Goal: Task Accomplishment & Management: Manage account settings

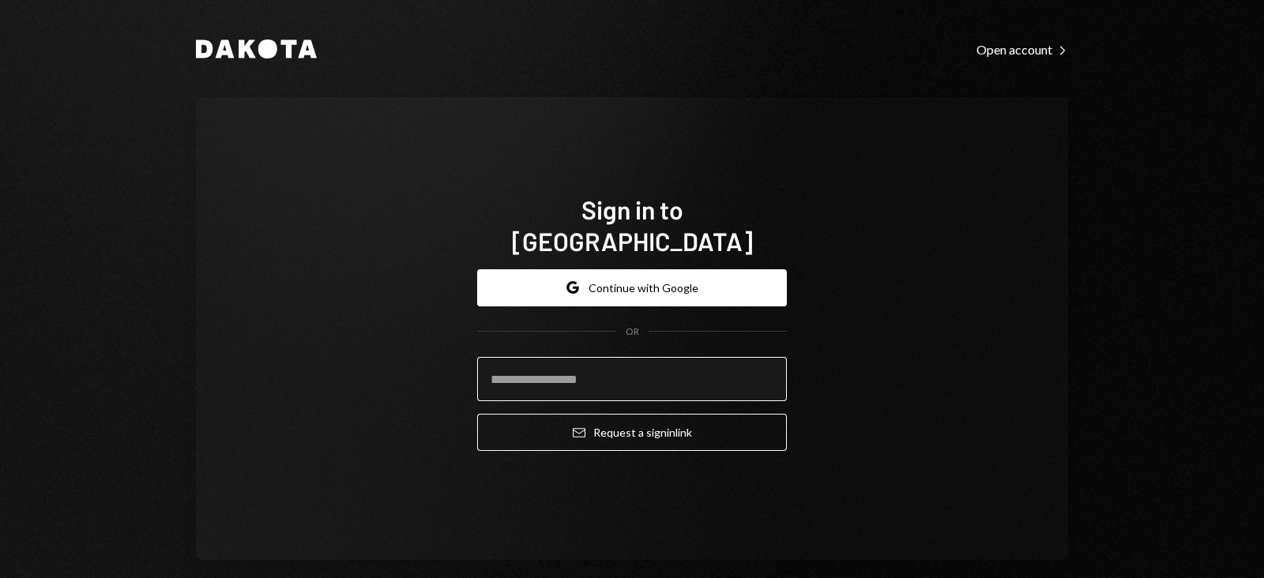
type input "**********"
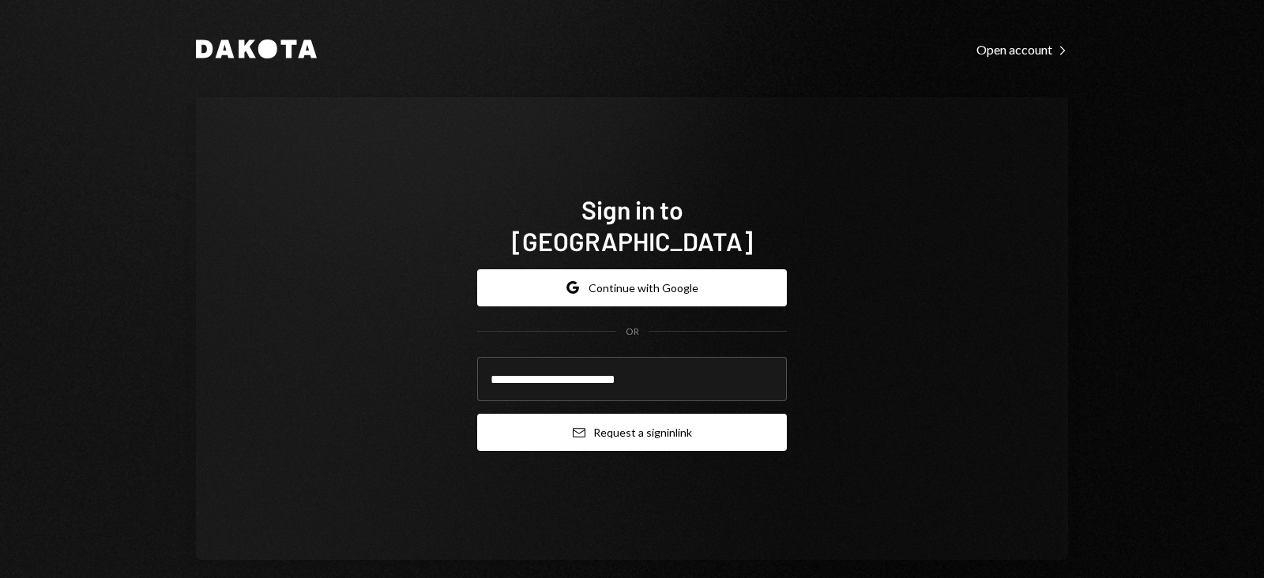
click at [583, 420] on button "Email Request a sign in link" at bounding box center [632, 432] width 310 height 37
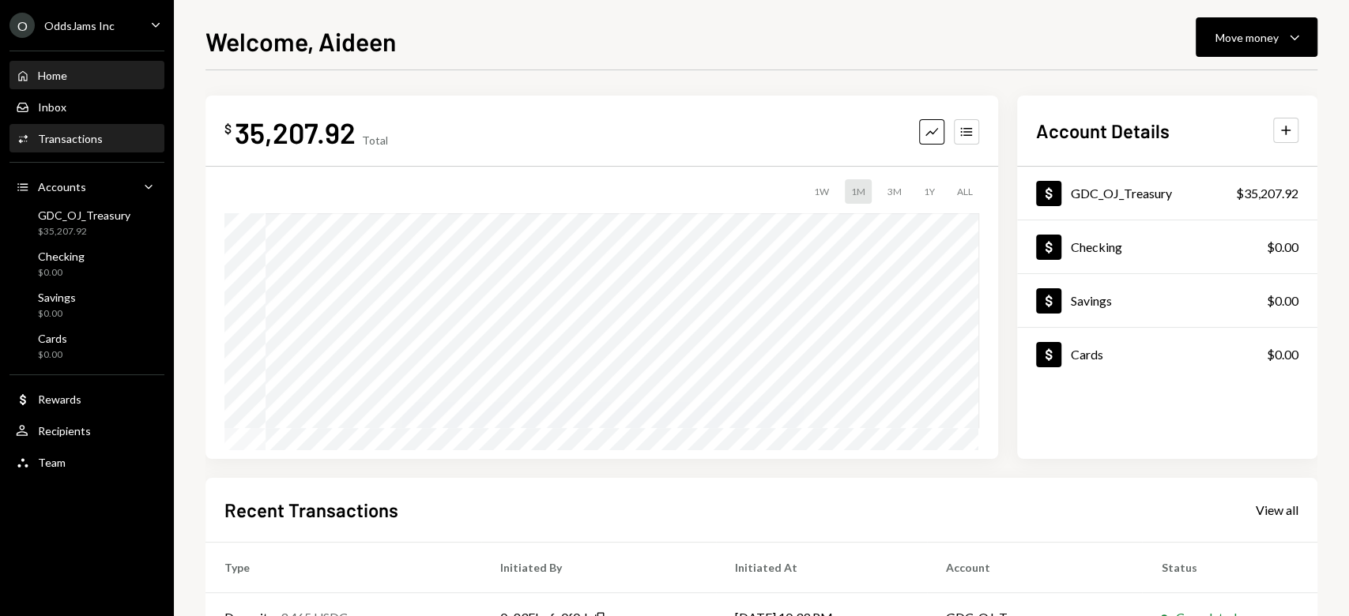
click at [77, 137] on div "Transactions" at bounding box center [70, 138] width 65 height 13
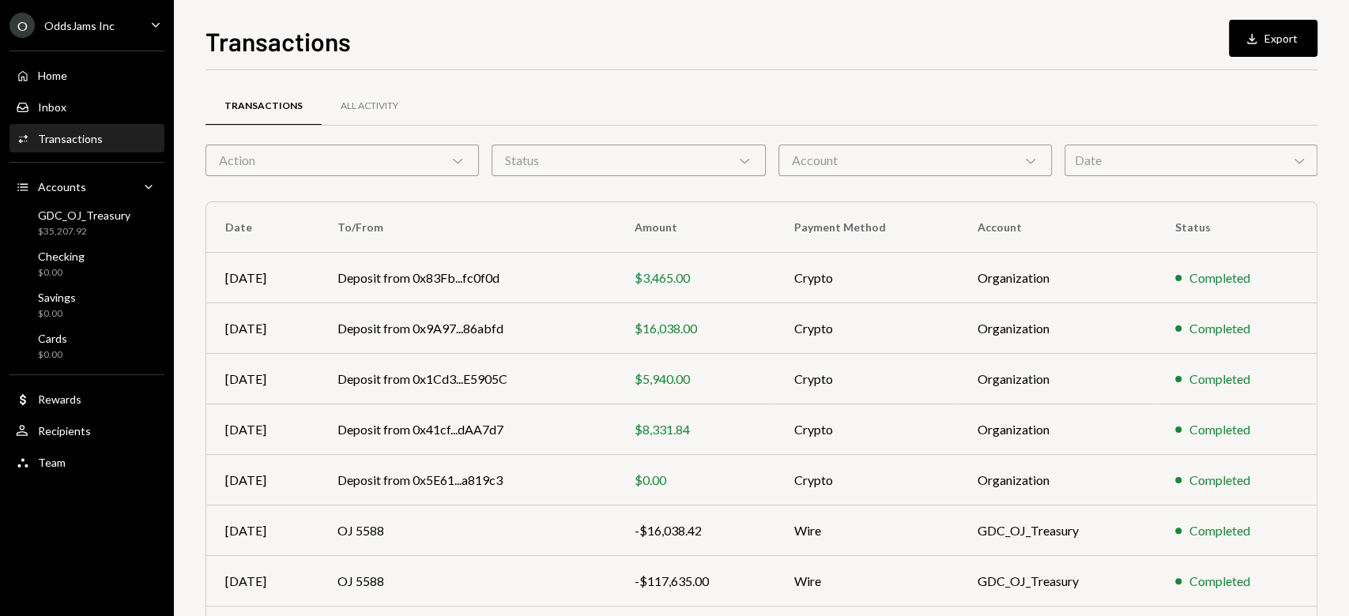
click at [638, 239] on th "Amount" at bounding box center [695, 227] width 160 height 51
click at [660, 235] on th "Amount" at bounding box center [695, 227] width 160 height 51
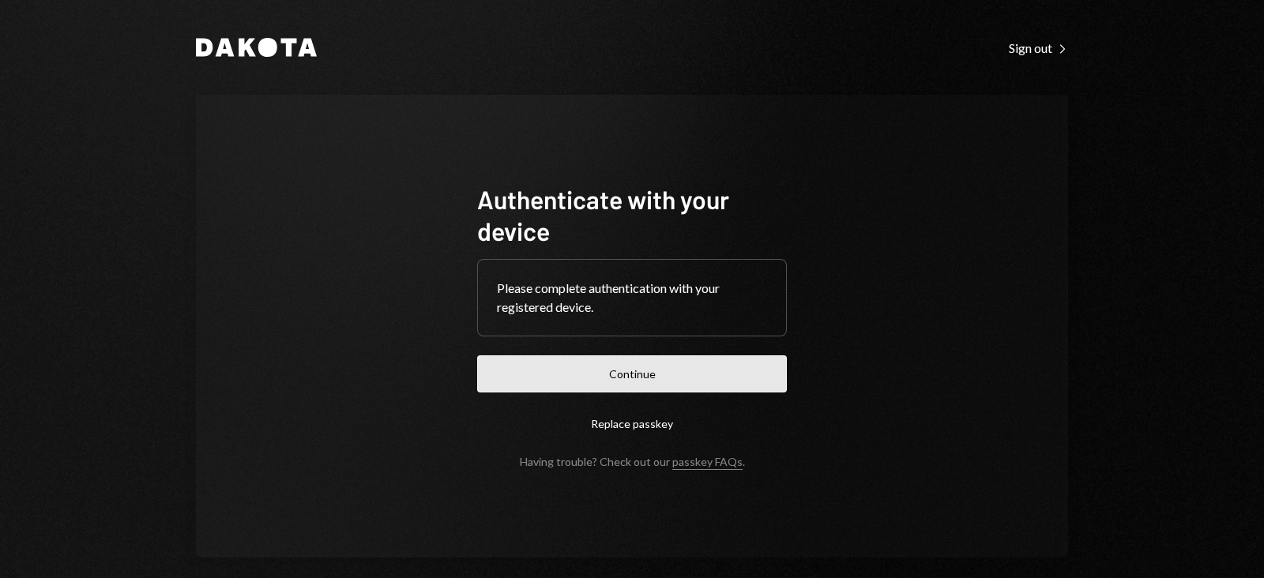
click at [642, 371] on button "Continue" at bounding box center [632, 374] width 310 height 37
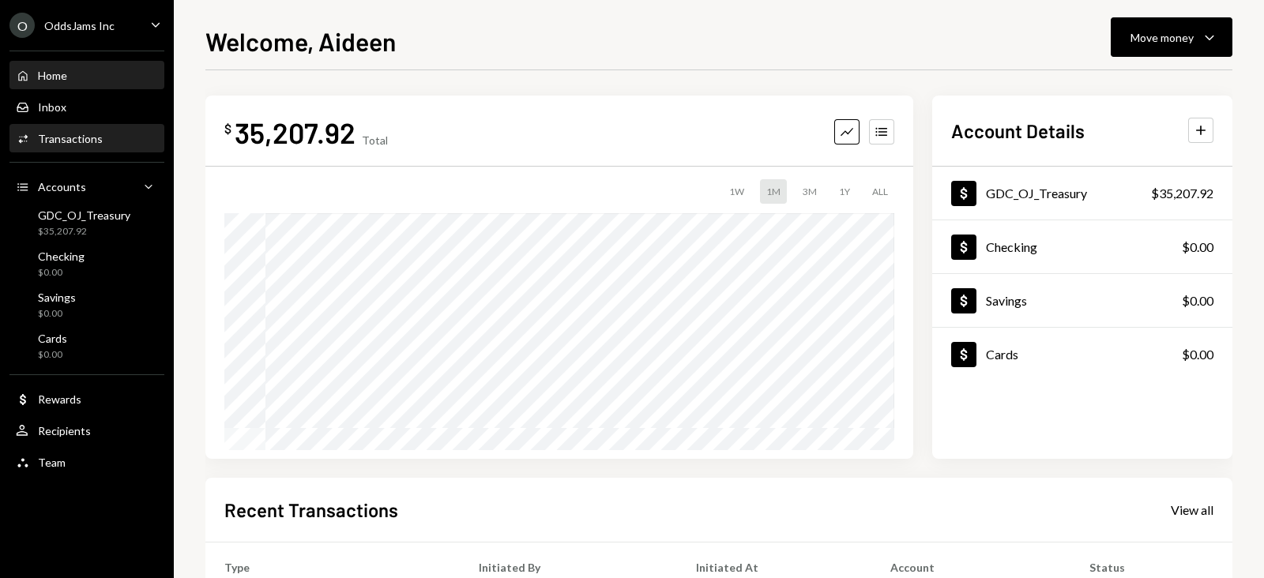
click at [95, 126] on div "Activities Transactions" at bounding box center [87, 139] width 142 height 27
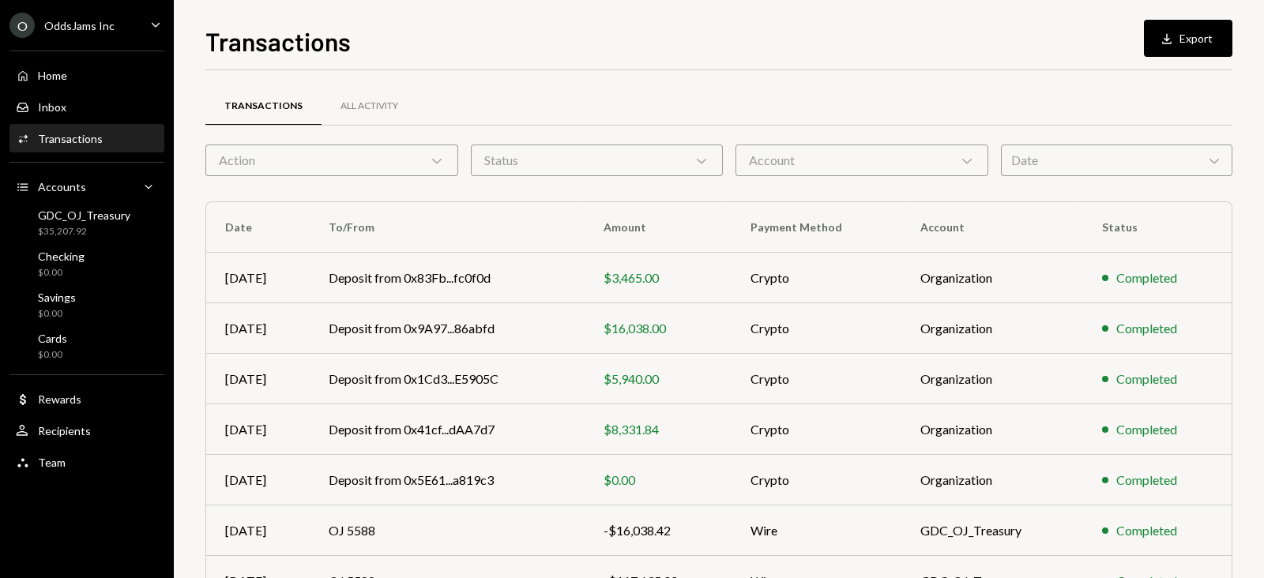
click at [1023, 165] on div "Date Chevron Down" at bounding box center [1116, 161] width 231 height 32
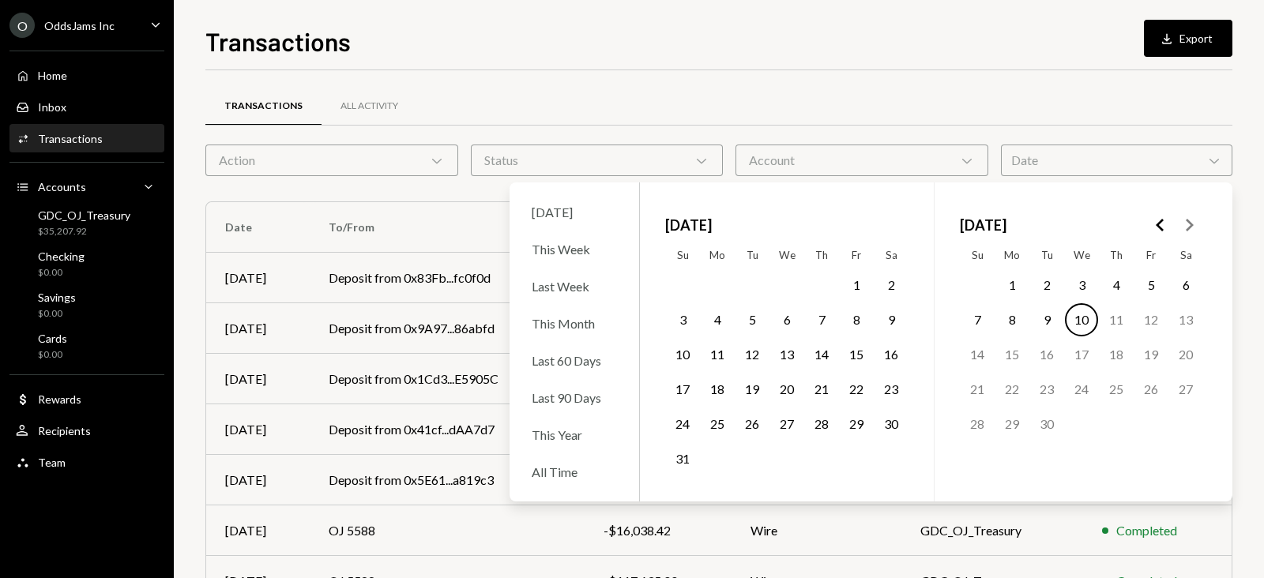
click at [1153, 230] on icon "Go to the Previous Month" at bounding box center [1160, 225] width 19 height 19
click at [1185, 276] on button "1" at bounding box center [1185, 285] width 33 height 33
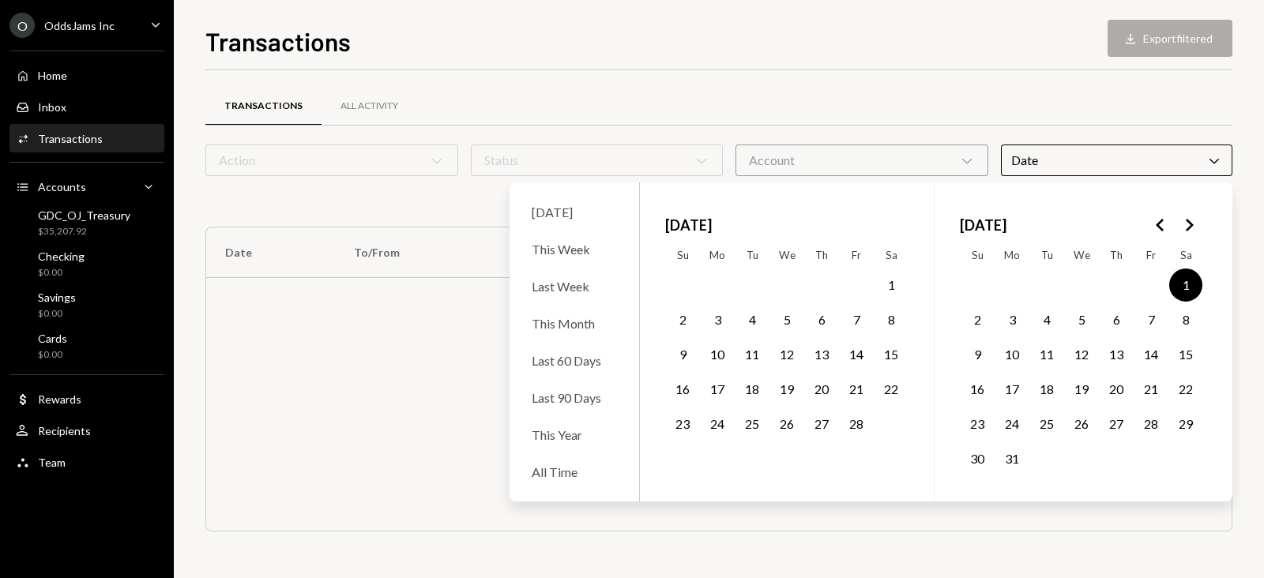
click at [1186, 219] on icon "Go to the Next Month" at bounding box center [1189, 225] width 19 height 19
click at [790, 420] on button "30" at bounding box center [786, 424] width 33 height 33
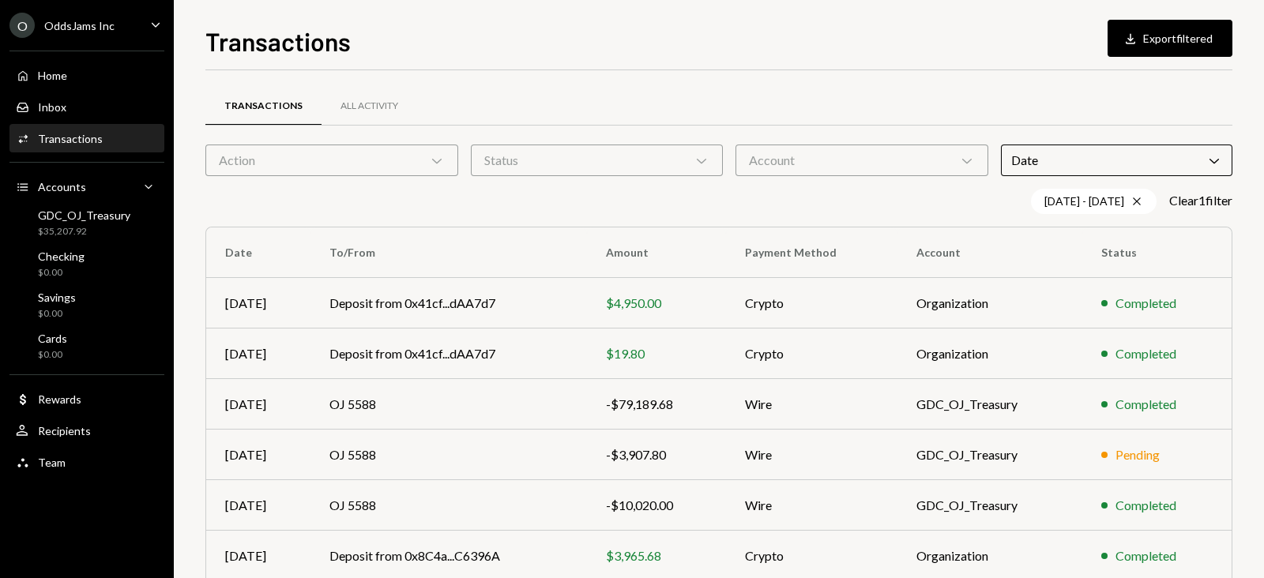
click at [318, 170] on div "Action Chevron Down" at bounding box center [331, 161] width 253 height 32
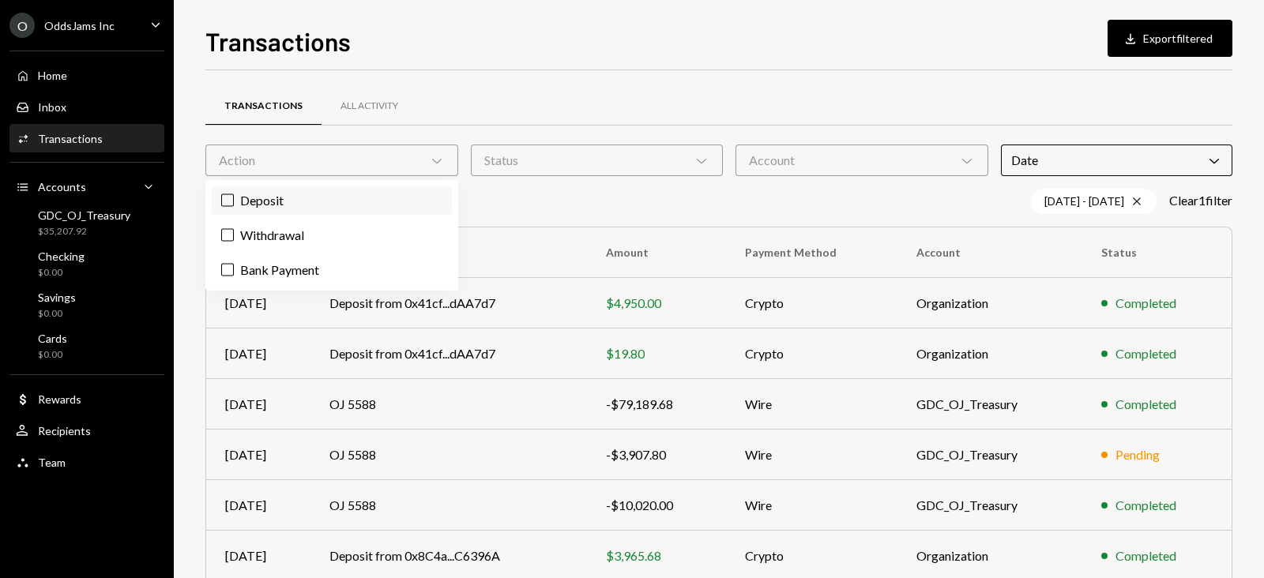
click at [284, 209] on label "Deposit" at bounding box center [332, 200] width 240 height 28
click at [234, 207] on button "Deposit" at bounding box center [227, 200] width 13 height 13
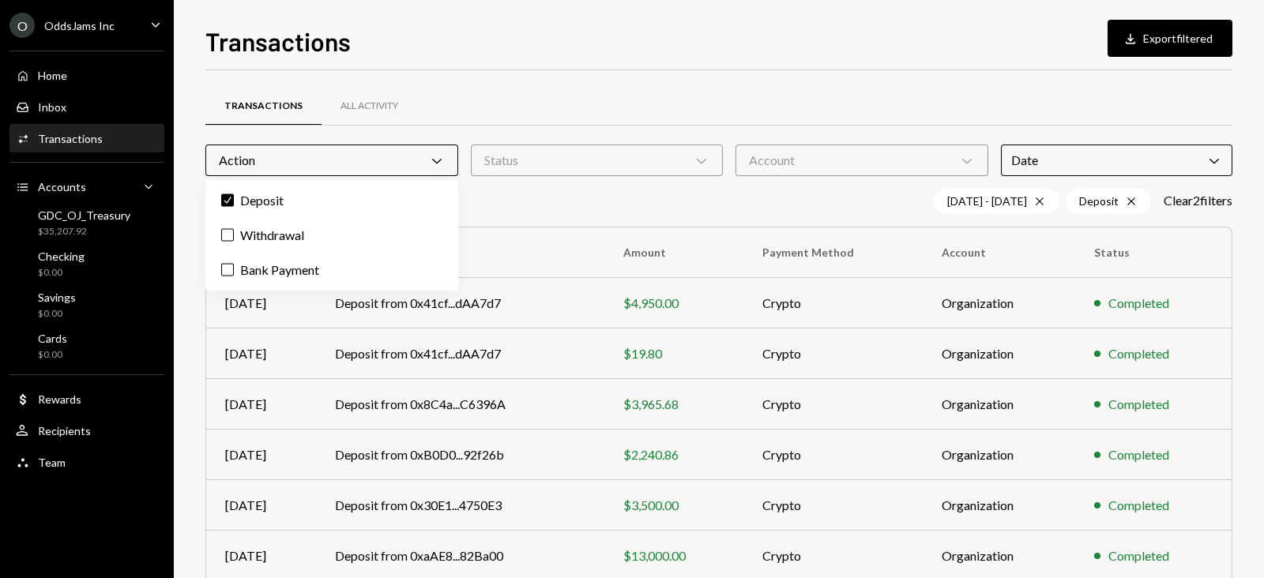
click at [1240, 220] on div "Transactions Download Export filtered Transactions All Activity Action Chevron …" at bounding box center [719, 289] width 1090 height 578
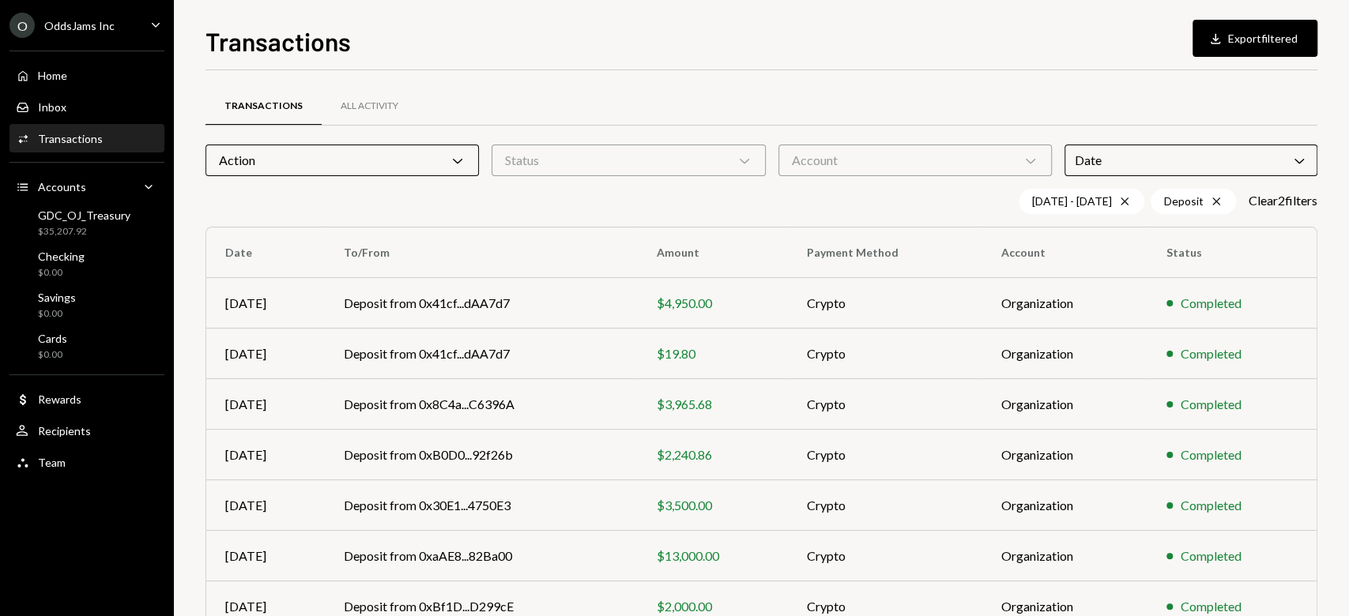
drag, startPoint x: 1248, startPoint y: 0, endPoint x: 752, endPoint y: 77, distance: 502.0
click at [752, 77] on div "Transactions All Activity Action Chevron Down Status Chevron Down Account Chevr…" at bounding box center [761, 460] width 1112 height 780
drag, startPoint x: 1347, startPoint y: 141, endPoint x: 1339, endPoint y: 489, distance: 347.7
click at [1263, 489] on div "Transactions Download Export filtered Transactions All Activity Action Chevron …" at bounding box center [761, 308] width 1175 height 616
click at [1233, 39] on button "Download Export filtered" at bounding box center [1254, 38] width 125 height 37
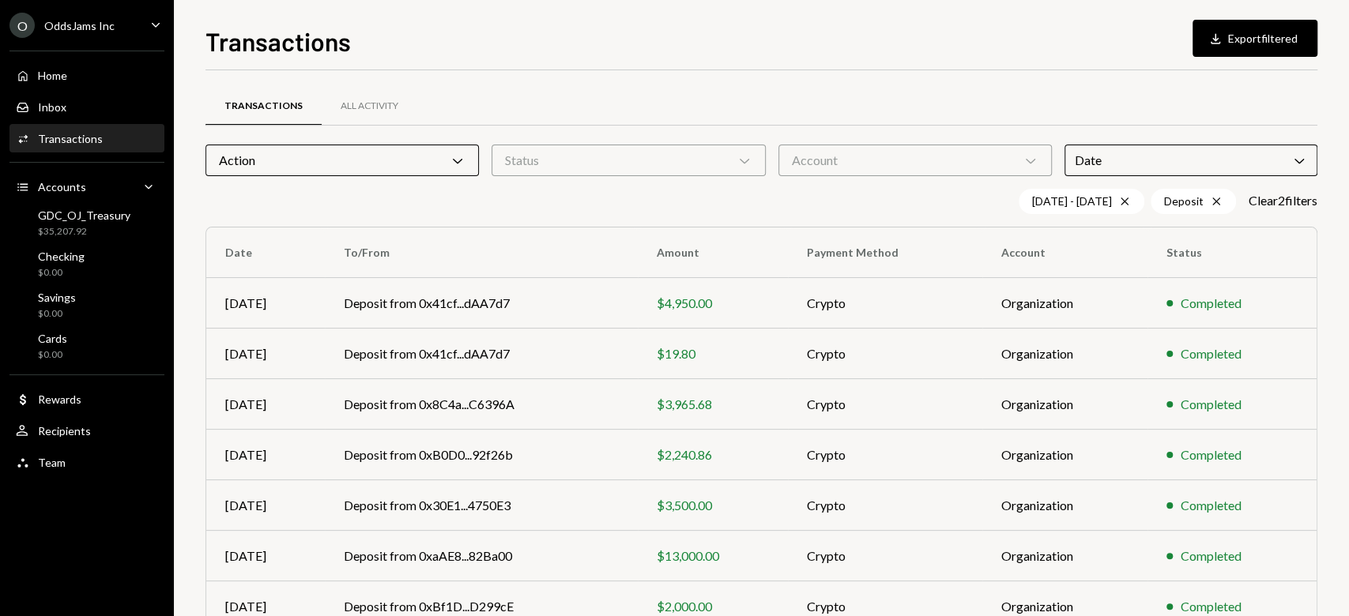
click at [1206, 174] on div "Date Chevron Down" at bounding box center [1190, 161] width 253 height 32
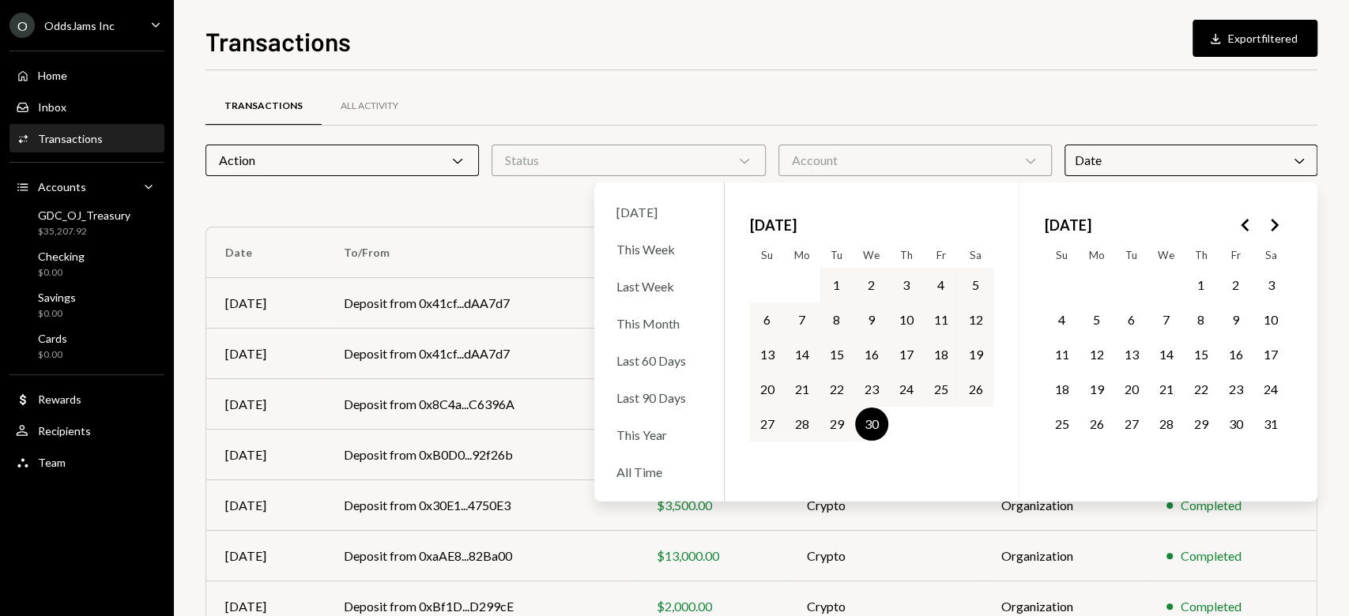
click at [1252, 213] on button "Go to the Previous Month" at bounding box center [1245, 225] width 28 height 28
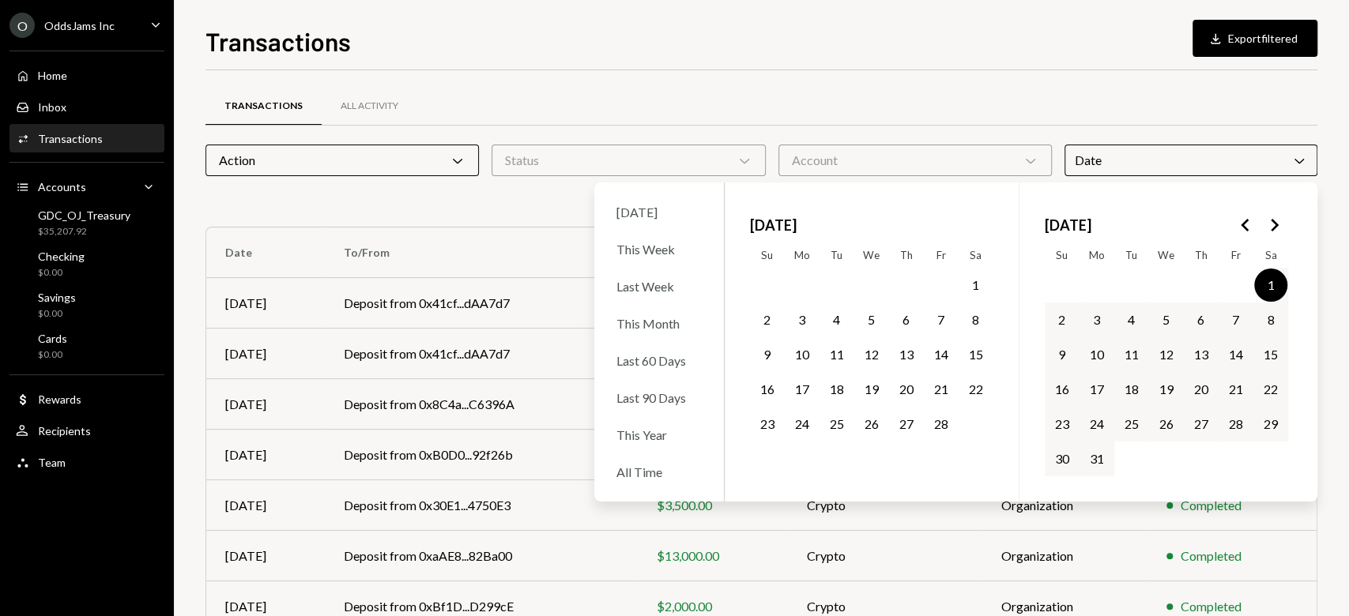
click at [1106, 467] on button "31" at bounding box center [1096, 458] width 33 height 33
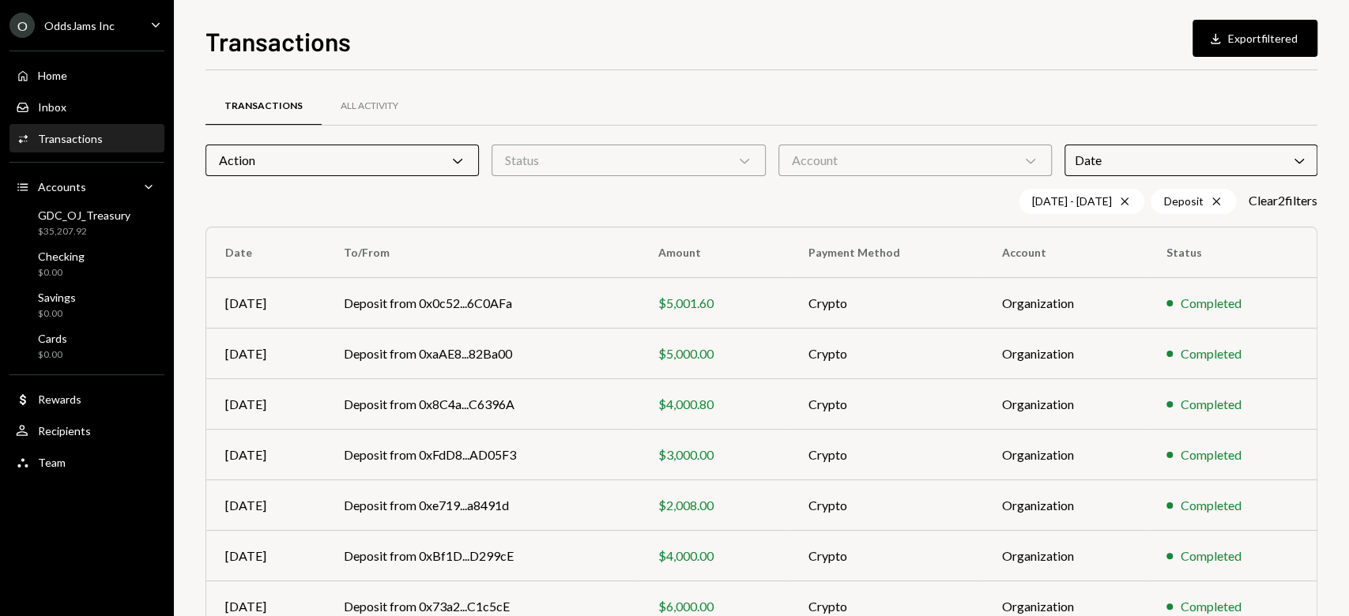
click at [581, 229] on th "To/From" at bounding box center [482, 253] width 314 height 51
click at [1210, 199] on icon "Cross" at bounding box center [1216, 201] width 13 height 13
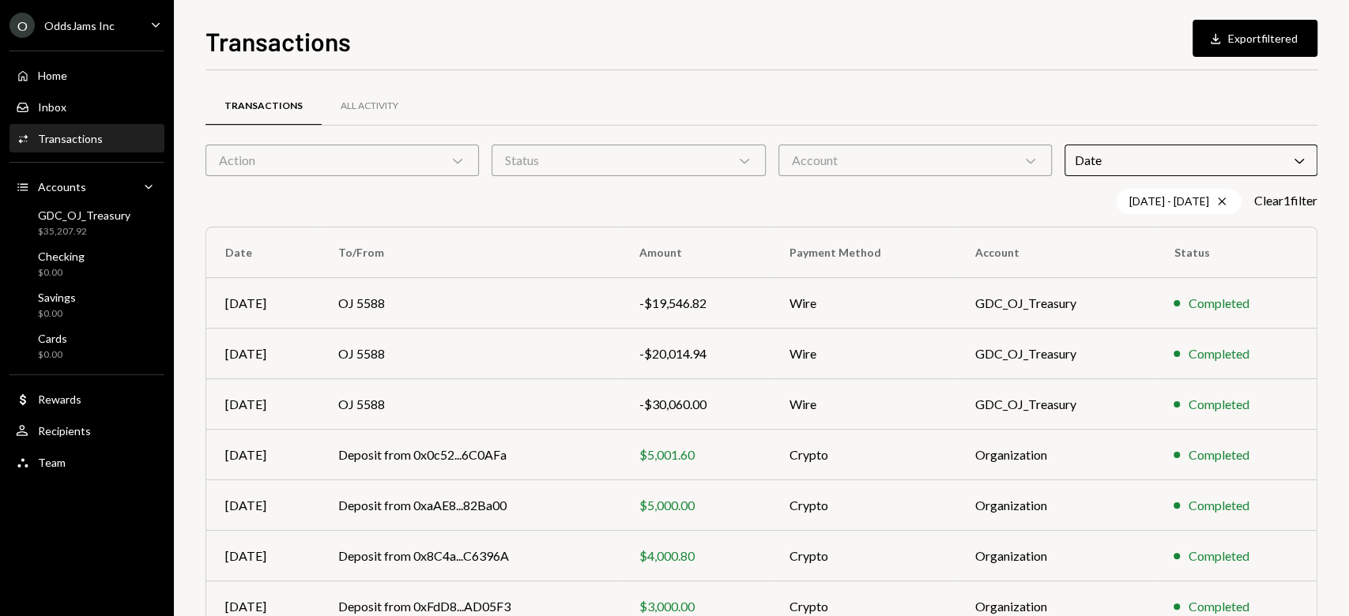
click at [367, 142] on div "Transactions All Activity" at bounding box center [761, 115] width 1112 height 58
click at [370, 159] on div "Action Chevron Down" at bounding box center [341, 161] width 273 height 32
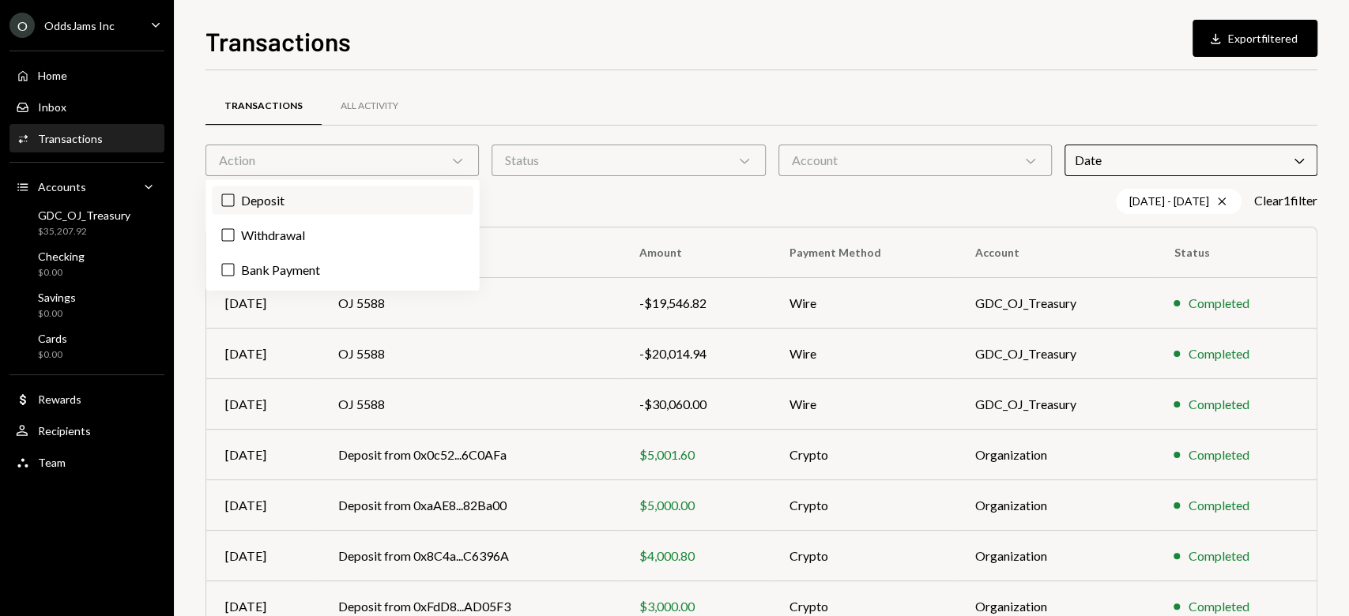
click at [328, 206] on label "Deposit" at bounding box center [342, 200] width 261 height 28
click at [234, 206] on button "Deposit" at bounding box center [227, 200] width 13 height 13
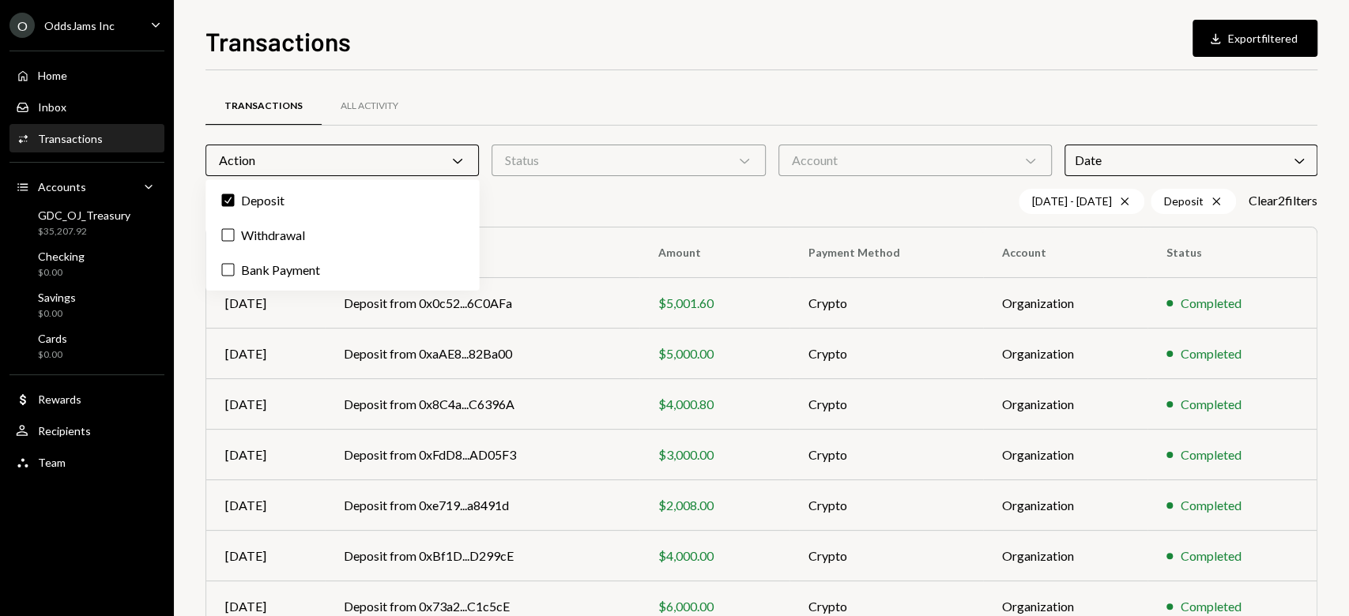
click at [1263, 452] on div "Transactions Download Export filtered Transactions All Activity Action Chevron …" at bounding box center [761, 308] width 1175 height 616
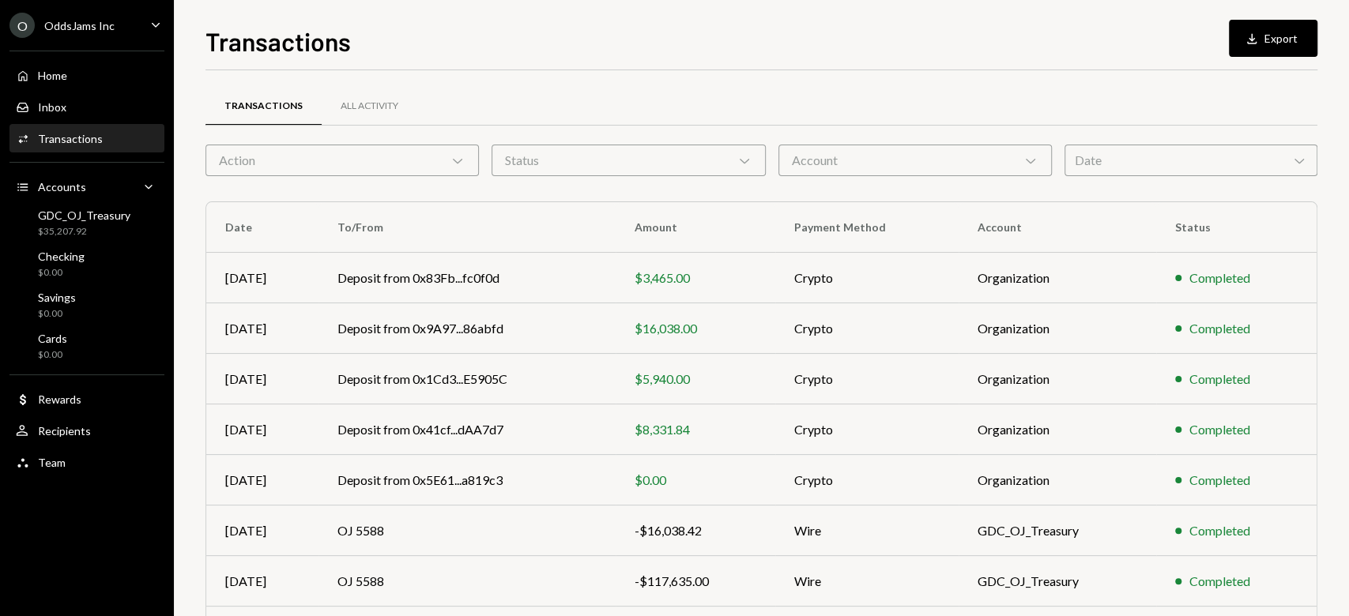
click at [1106, 152] on div "Date Chevron Down" at bounding box center [1190, 161] width 253 height 32
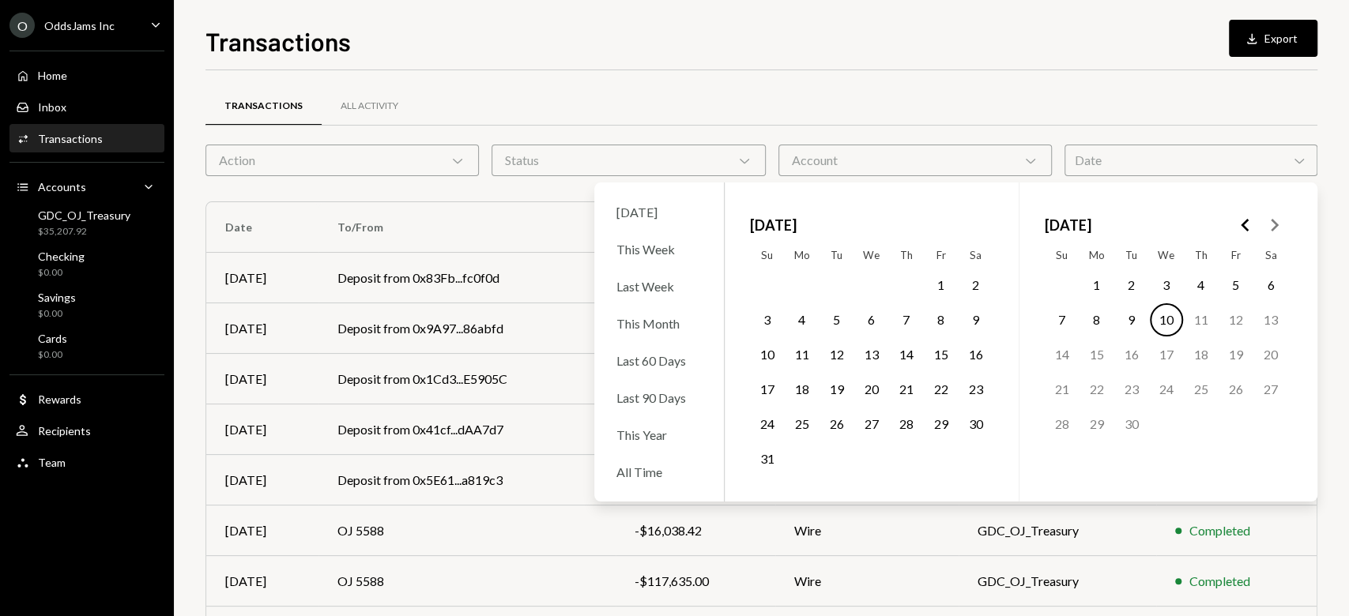
click at [1243, 231] on icon "Go to the Previous Month" at bounding box center [1245, 225] width 19 height 19
click at [1093, 310] on button "3" at bounding box center [1096, 319] width 33 height 33
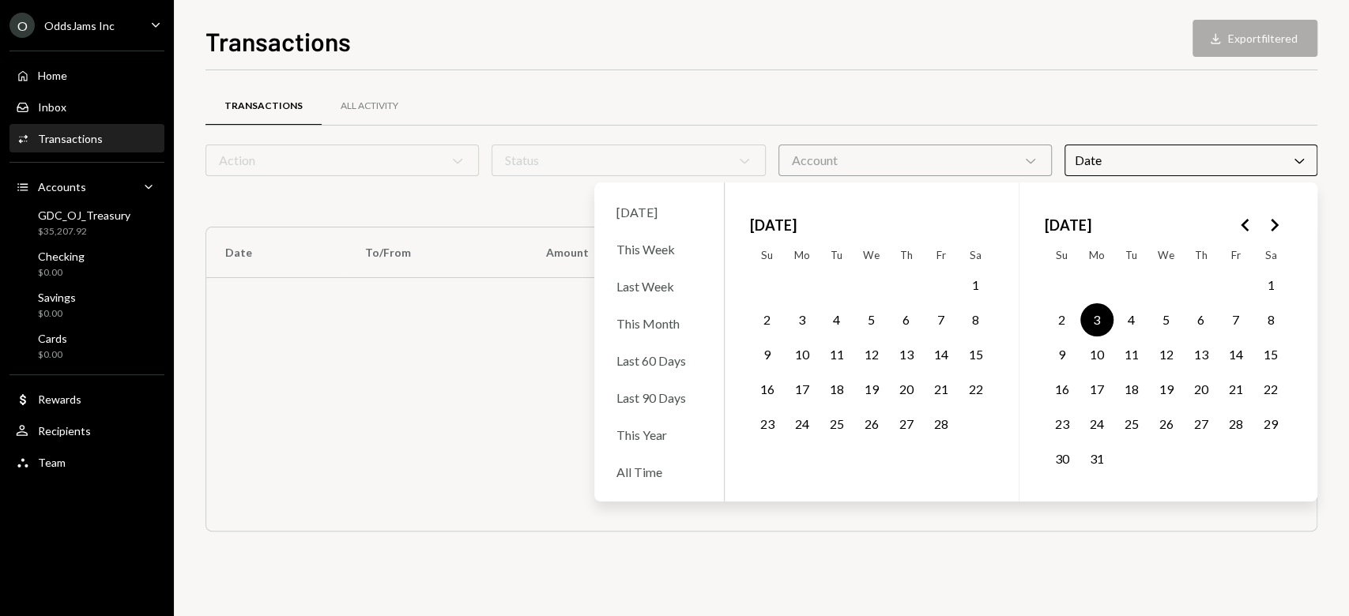
click at [1136, 313] on button "4" at bounding box center [1131, 319] width 33 height 33
click at [1165, 314] on button "5" at bounding box center [1166, 319] width 33 height 33
click at [1210, 319] on button "6" at bounding box center [1200, 319] width 33 height 33
click at [1274, 322] on button "8" at bounding box center [1270, 319] width 33 height 33
click at [1267, 281] on button "1" at bounding box center [1270, 285] width 33 height 33
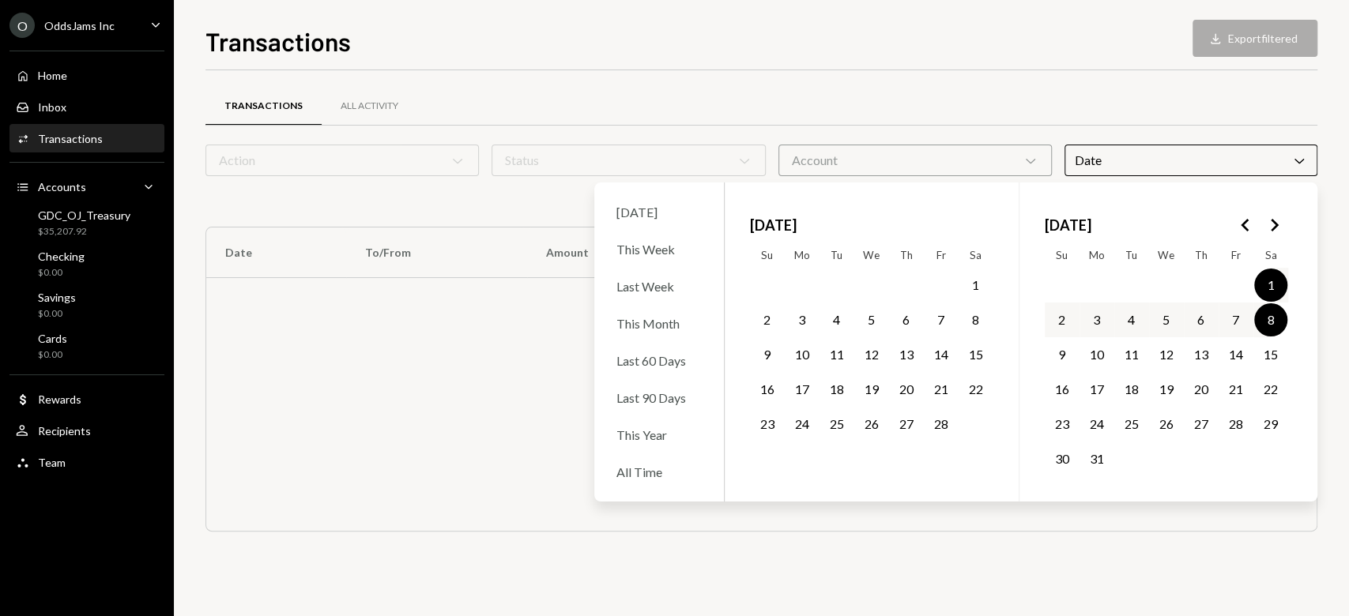
click at [1275, 350] on button "15" at bounding box center [1270, 354] width 33 height 33
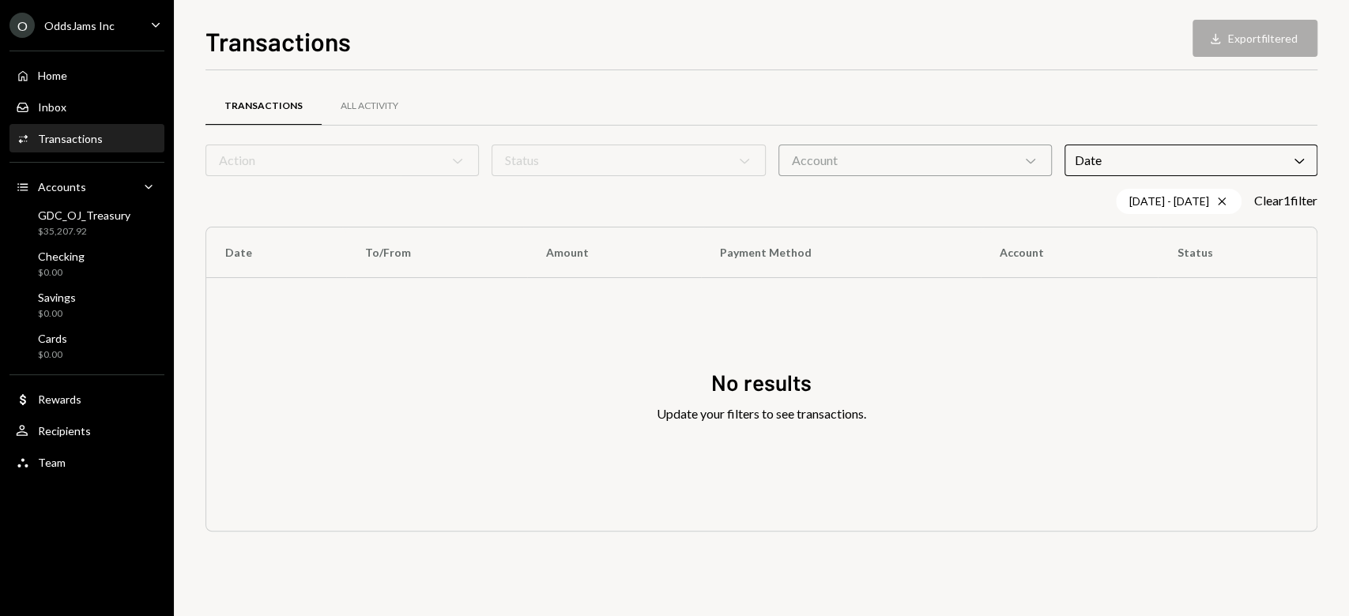
click at [1055, 534] on div "Transactions All Activity Action Chevron Down Status Chevron Down Account Chevr…" at bounding box center [761, 330] width 1112 height 469
click at [394, 155] on form "Action Chevron Down Status Chevron Down Account Chevron Down Date Chevron Down" at bounding box center [761, 161] width 1112 height 32
click at [1302, 158] on icon "Chevron Down" at bounding box center [1299, 160] width 16 height 16
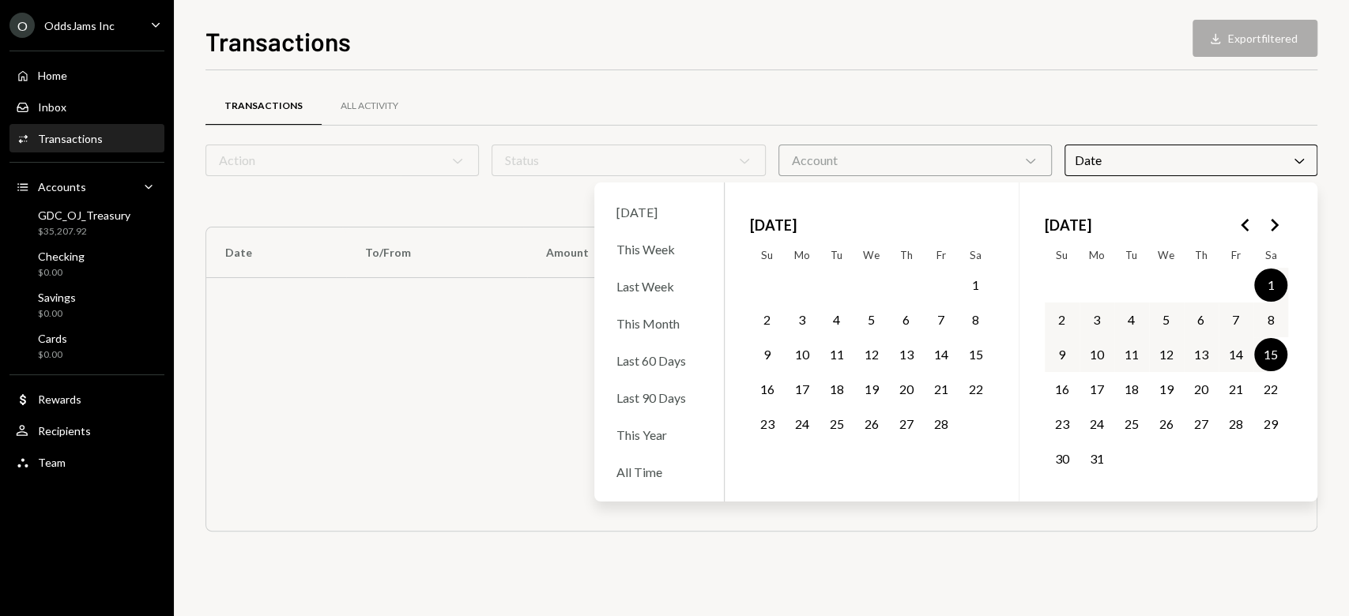
click at [1100, 465] on button "31" at bounding box center [1096, 458] width 33 height 33
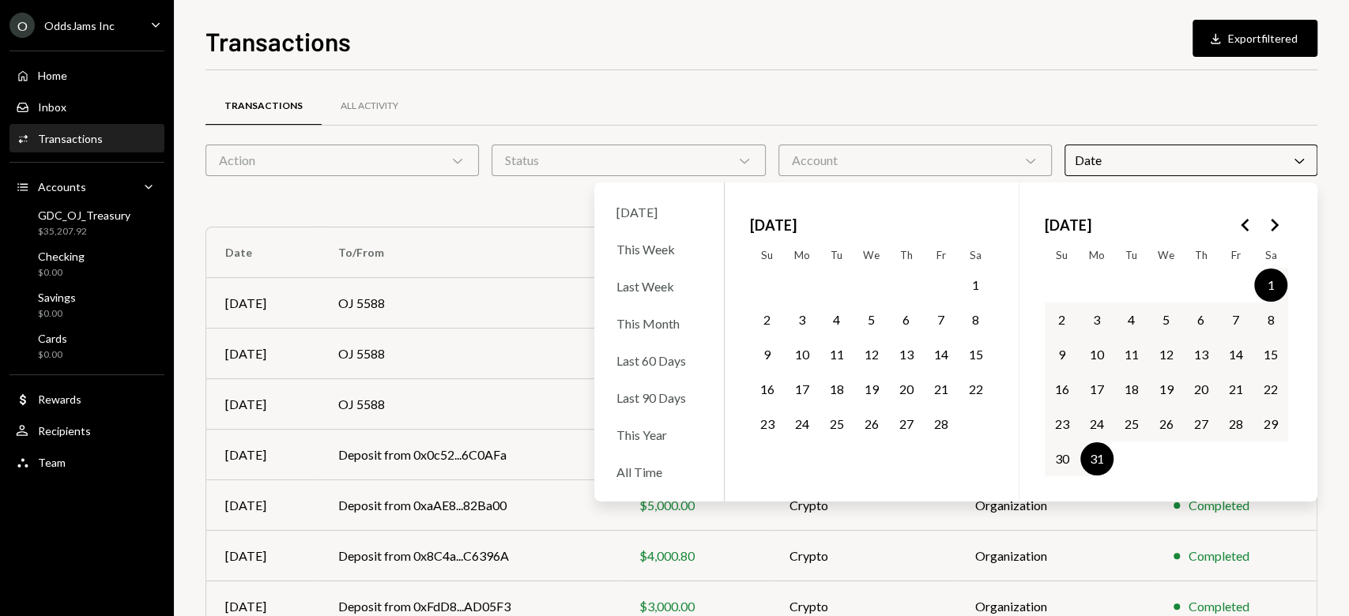
click at [1100, 465] on button "31" at bounding box center [1096, 458] width 33 height 33
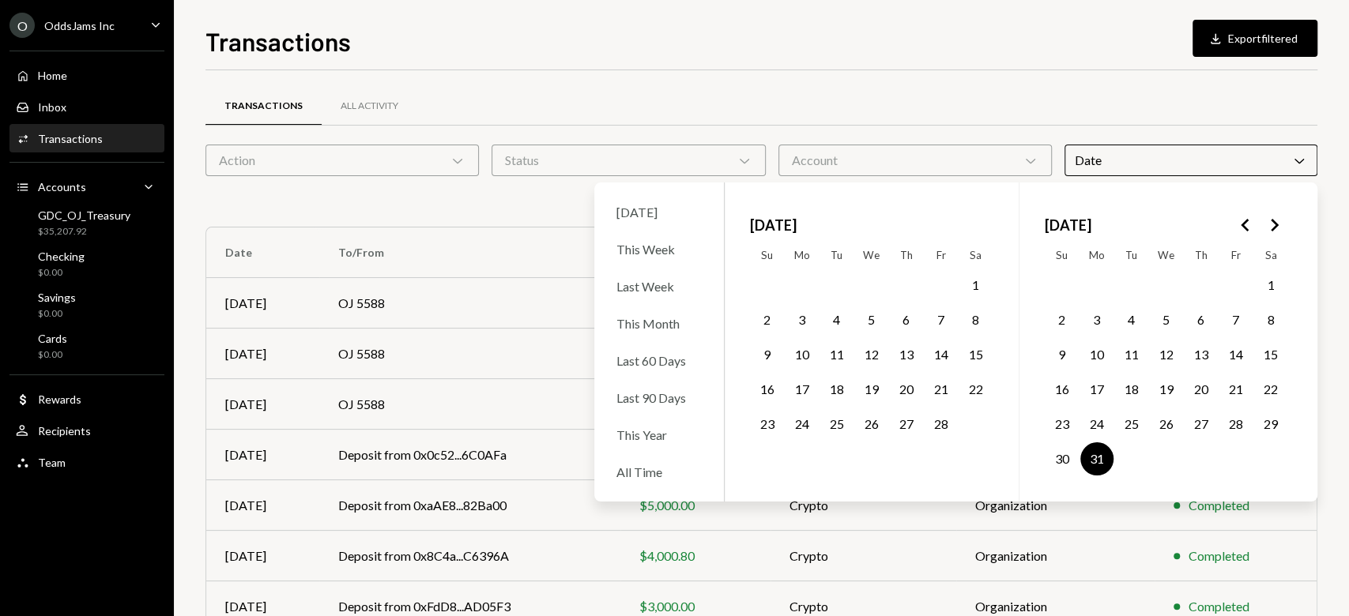
click at [1318, 531] on div "Transactions Download Export filtered Transactions All Activity Action Chevron …" at bounding box center [761, 308] width 1175 height 616
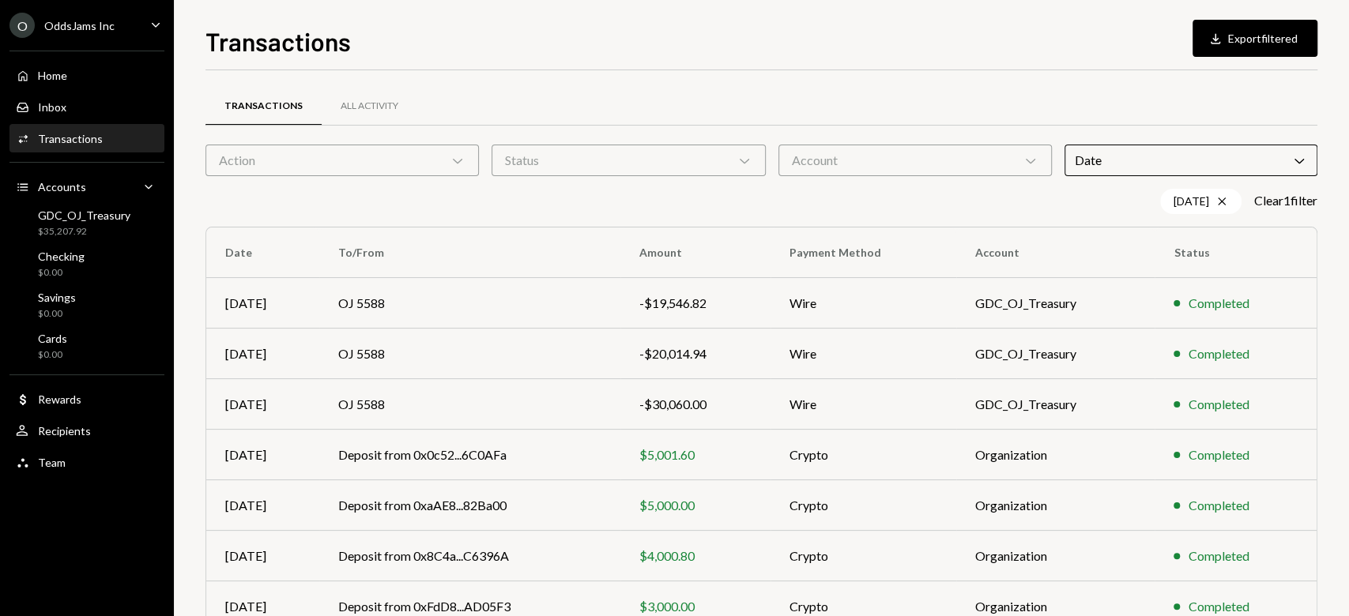
click at [394, 146] on div "Action Chevron Down" at bounding box center [341, 161] width 273 height 32
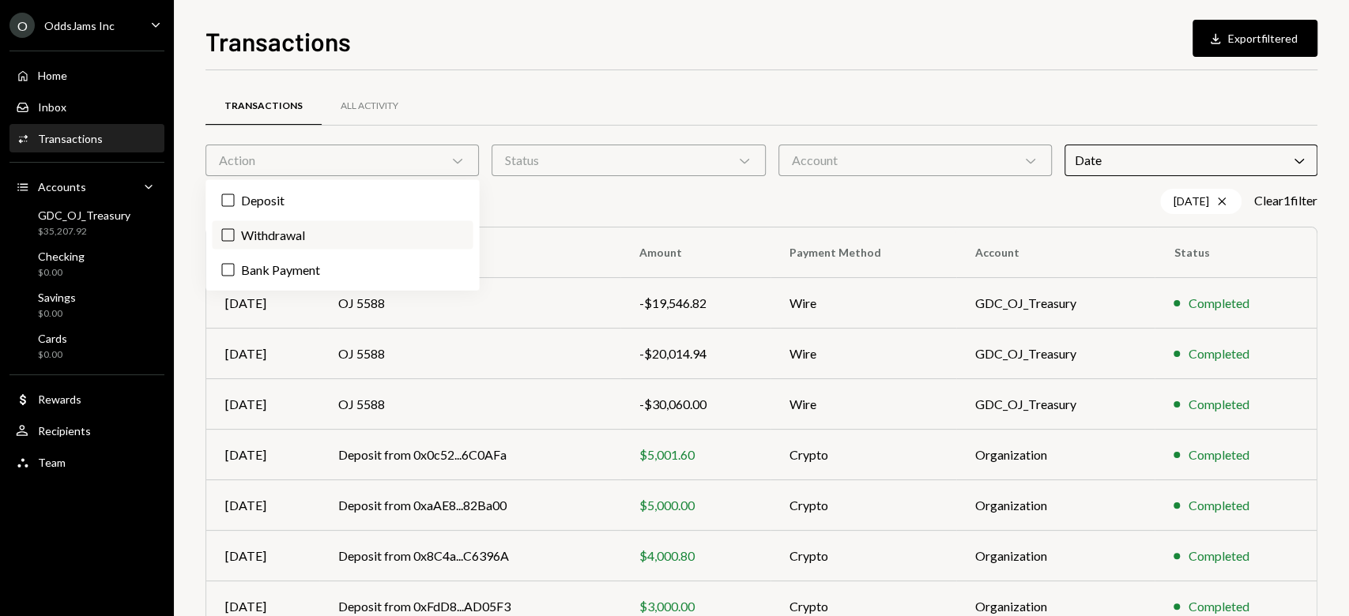
click at [344, 243] on label "Withdrawal" at bounding box center [342, 235] width 261 height 28
click at [234, 242] on button "Withdrawal" at bounding box center [227, 235] width 13 height 13
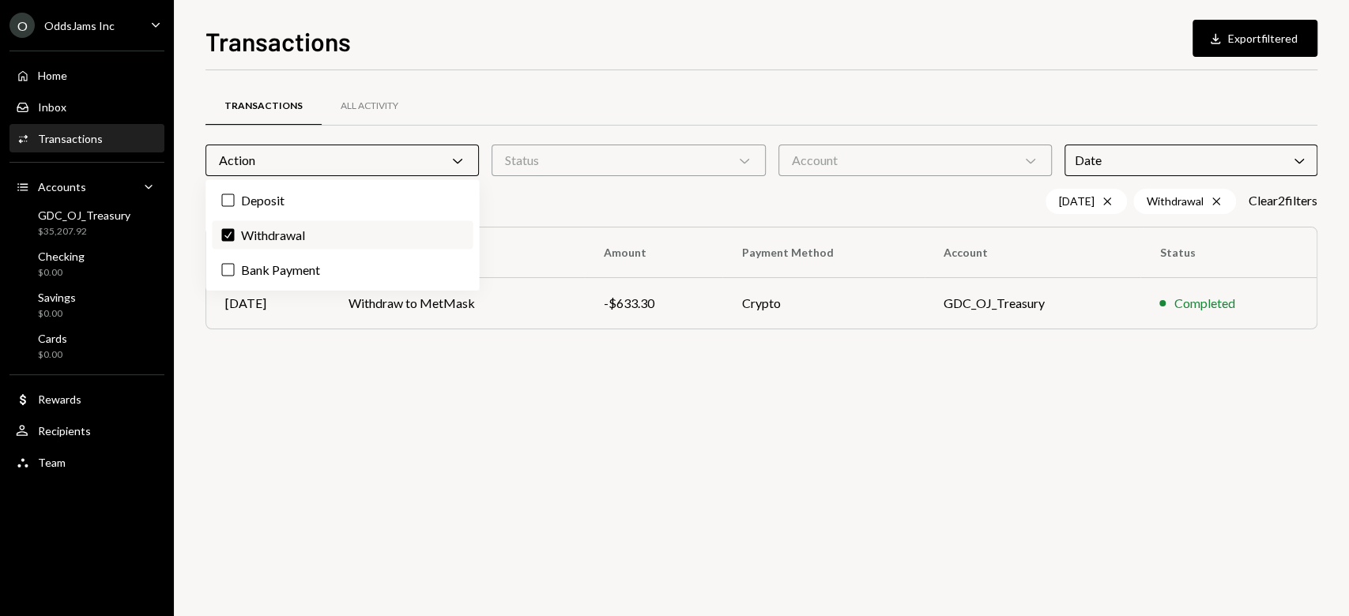
click at [336, 239] on label "Check Withdrawal" at bounding box center [342, 235] width 261 height 28
click at [234, 239] on button "Check" at bounding box center [227, 235] width 13 height 13
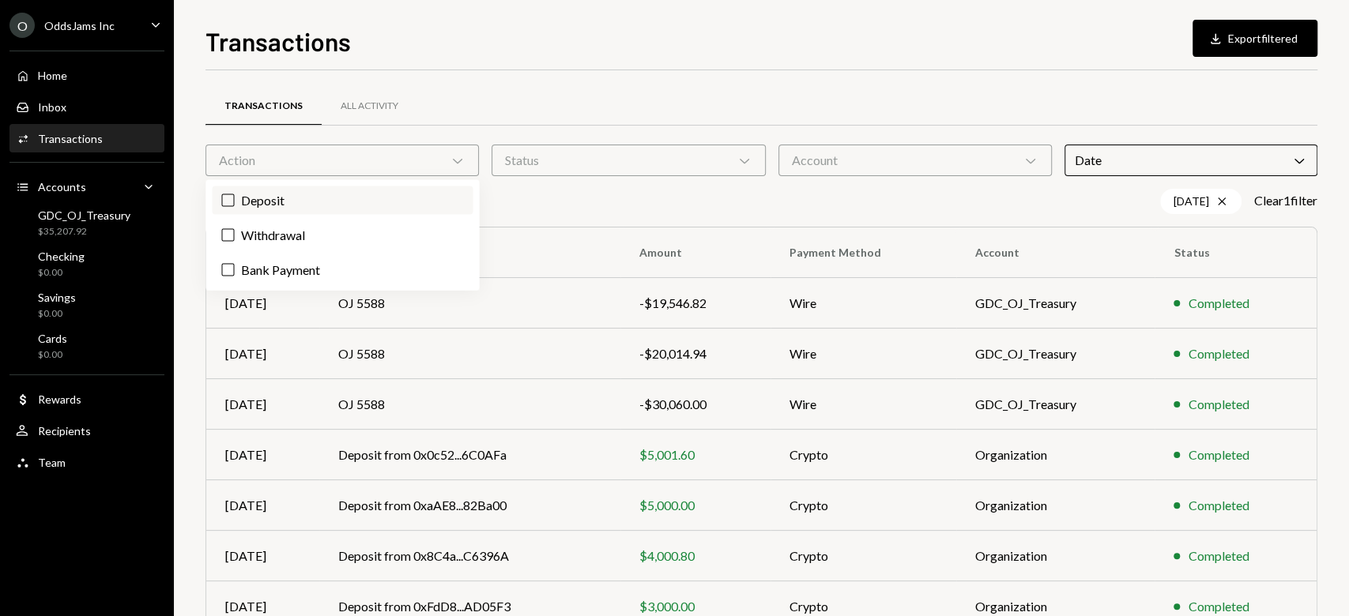
click at [326, 205] on label "Deposit" at bounding box center [342, 200] width 261 height 28
click at [234, 205] on button "Deposit" at bounding box center [227, 200] width 13 height 13
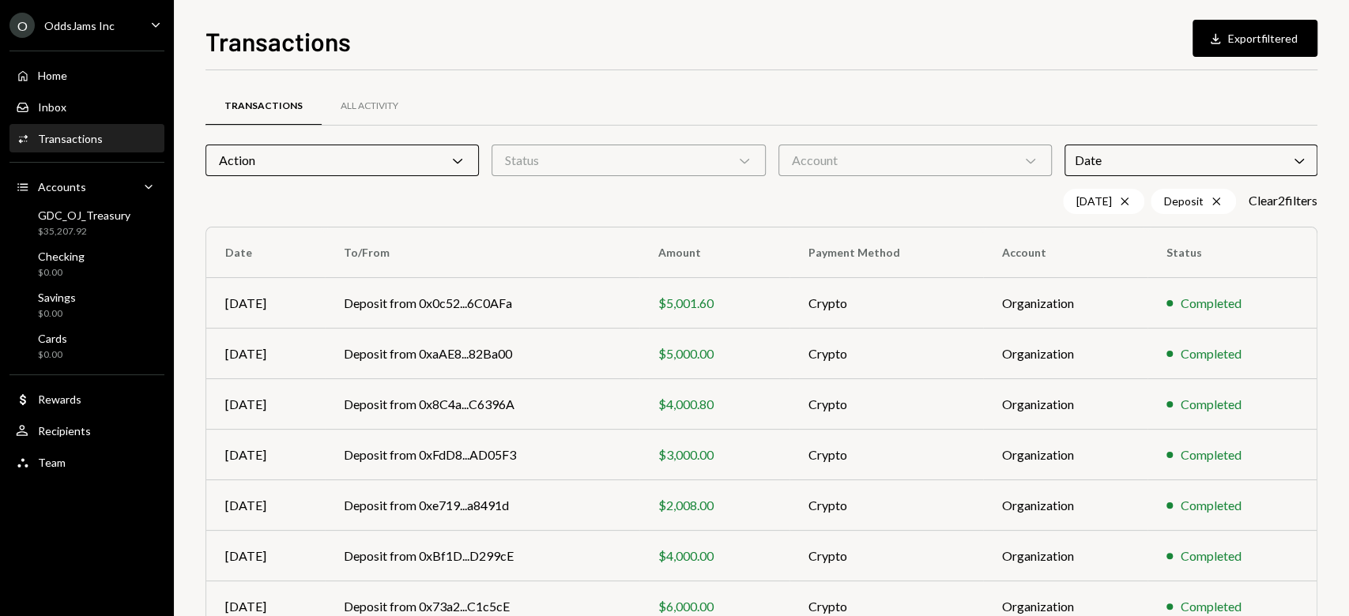
click at [1332, 490] on div "Transactions Download Export filtered Transactions All Activity Action Chevron …" at bounding box center [761, 308] width 1175 height 616
drag, startPoint x: 1347, startPoint y: 265, endPoint x: 1345, endPoint y: 481, distance: 216.5
click at [1345, 481] on div "Transactions Download Export filtered Transactions All Activity Action Chevron …" at bounding box center [761, 308] width 1175 height 616
click at [845, 160] on div "Account Chevron Down" at bounding box center [914, 161] width 273 height 32
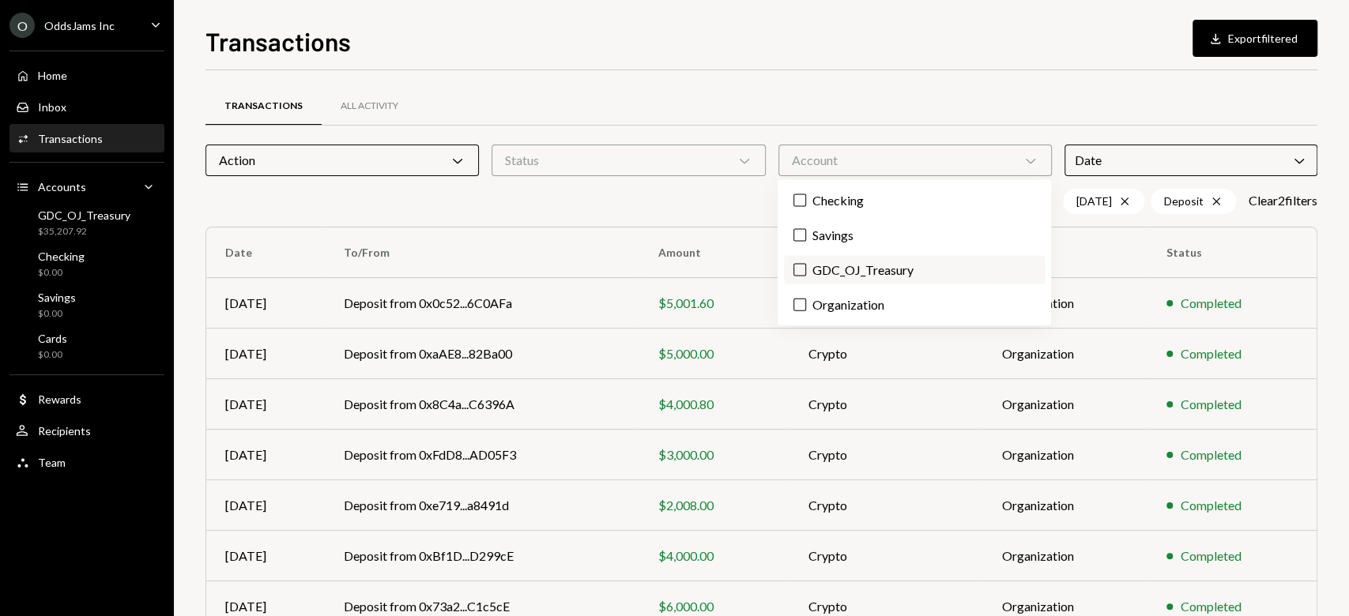
click at [822, 271] on label "GDC_OJ_Treasury" at bounding box center [914, 270] width 261 height 28
click at [806, 271] on button "GDC_OJ_Treasury" at bounding box center [799, 270] width 13 height 13
click at [807, 278] on label "Check GDC_OJ_Treasury" at bounding box center [914, 270] width 261 height 28
click at [806, 277] on button "Check" at bounding box center [799, 270] width 13 height 13
click at [716, 210] on div "03/31/25 Cross Deposit Cross Clear 2 filter s" at bounding box center [761, 201] width 1112 height 25
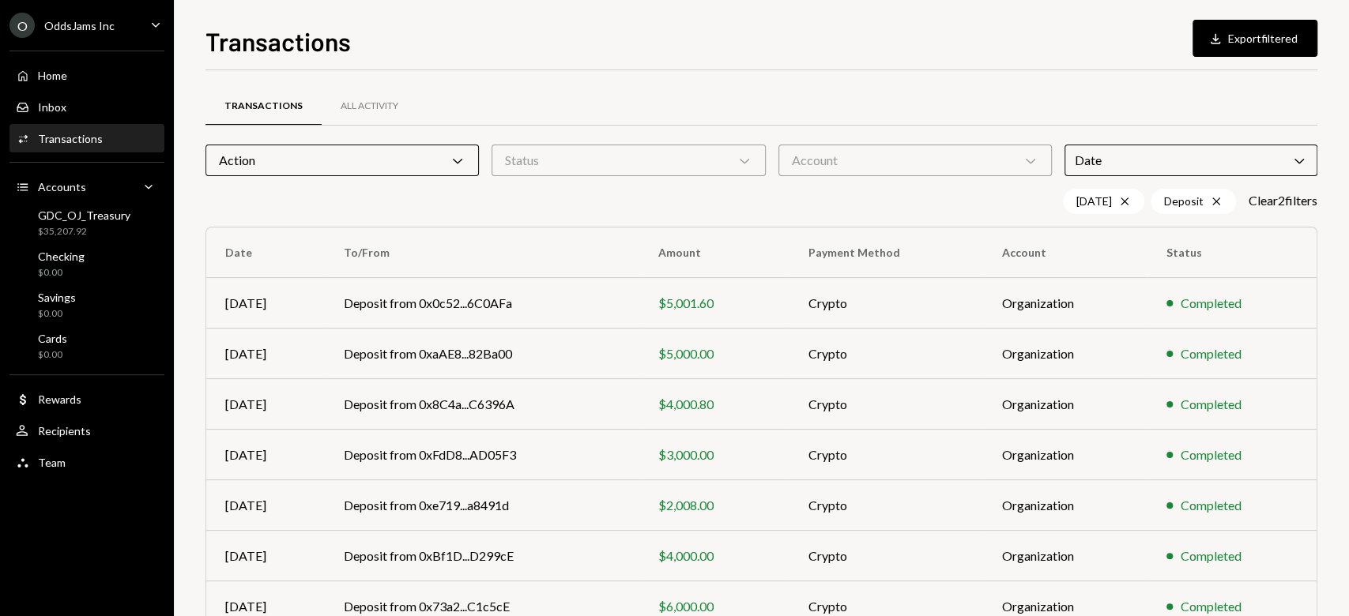
click at [715, 158] on div "Status Chevron Down" at bounding box center [627, 161] width 273 height 32
click at [378, 110] on div "All Activity" at bounding box center [370, 106] width 58 height 13
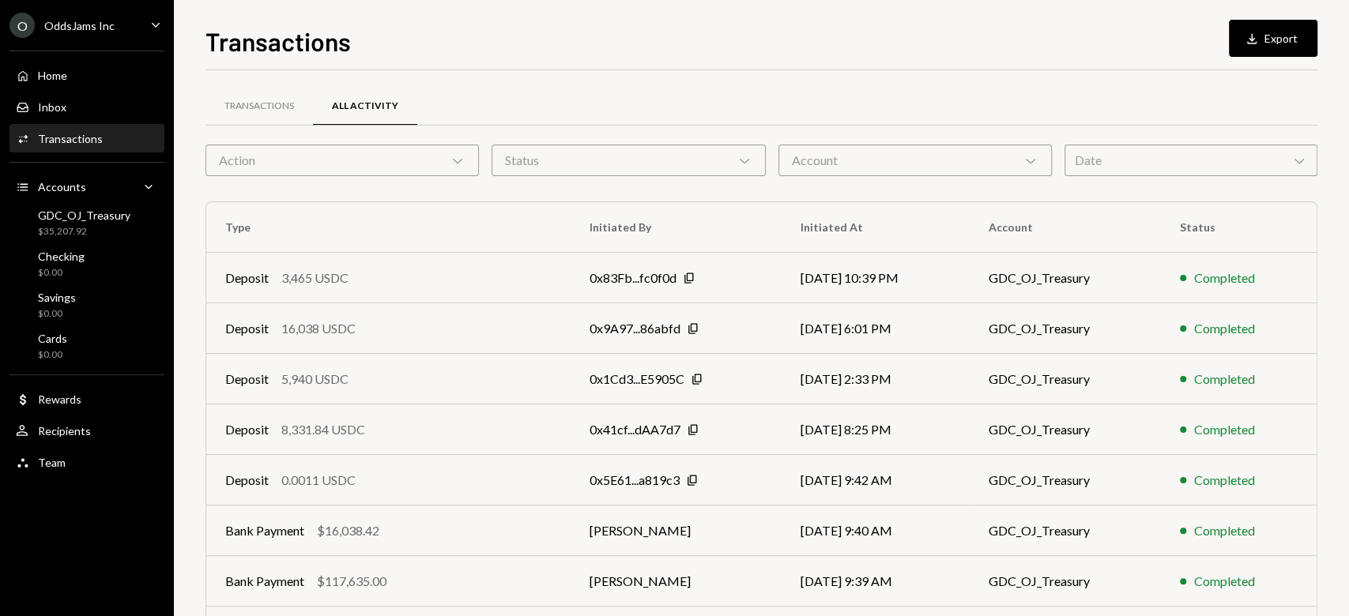
click at [396, 168] on div "Action Chevron Down" at bounding box center [341, 161] width 273 height 32
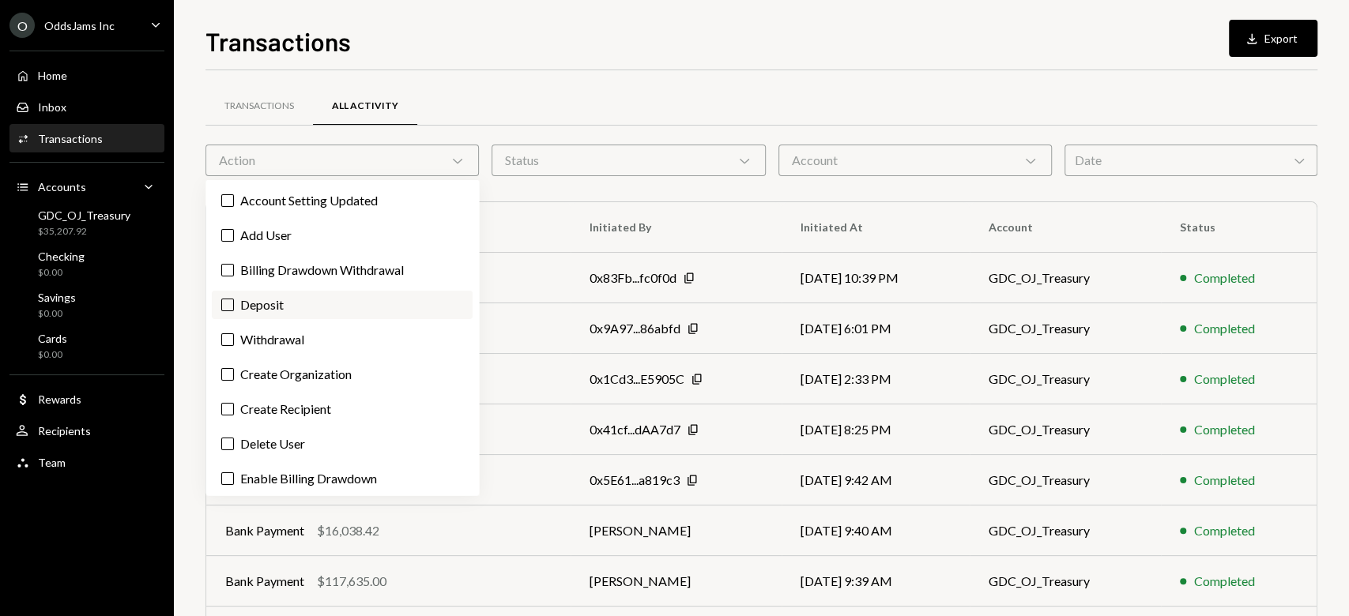
click at [339, 308] on label "Deposit" at bounding box center [342, 305] width 261 height 28
click at [234, 308] on button "Deposit" at bounding box center [227, 305] width 13 height 13
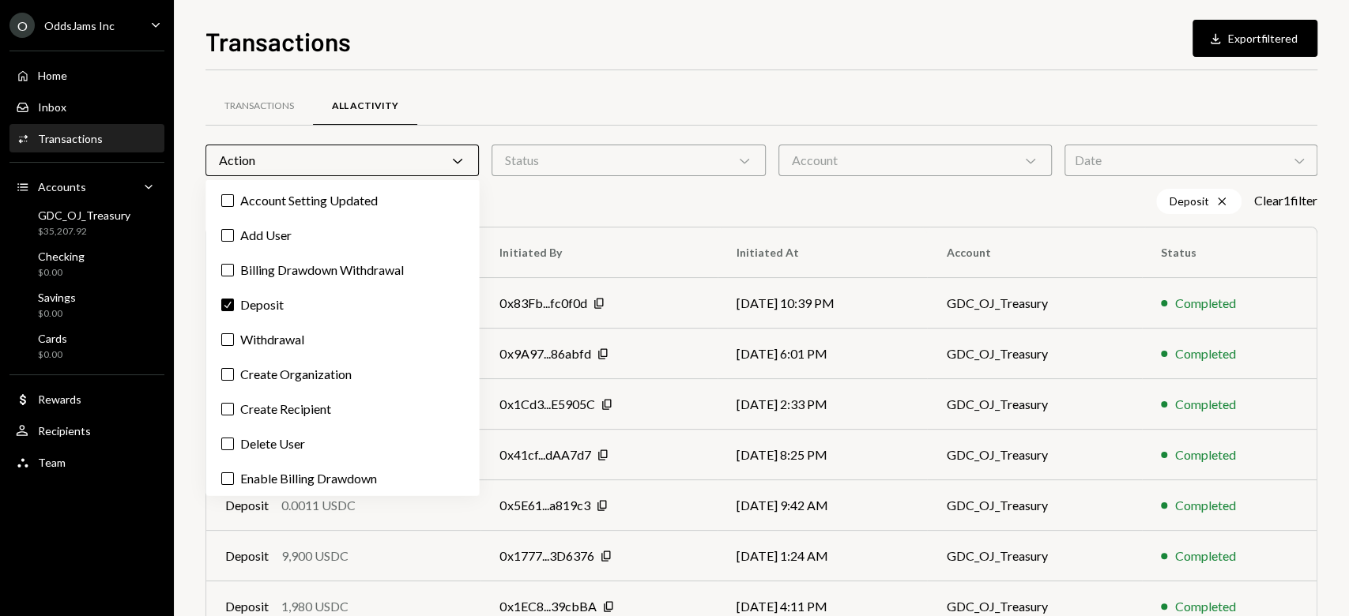
click at [1112, 157] on div "Date Chevron Down" at bounding box center [1190, 161] width 253 height 32
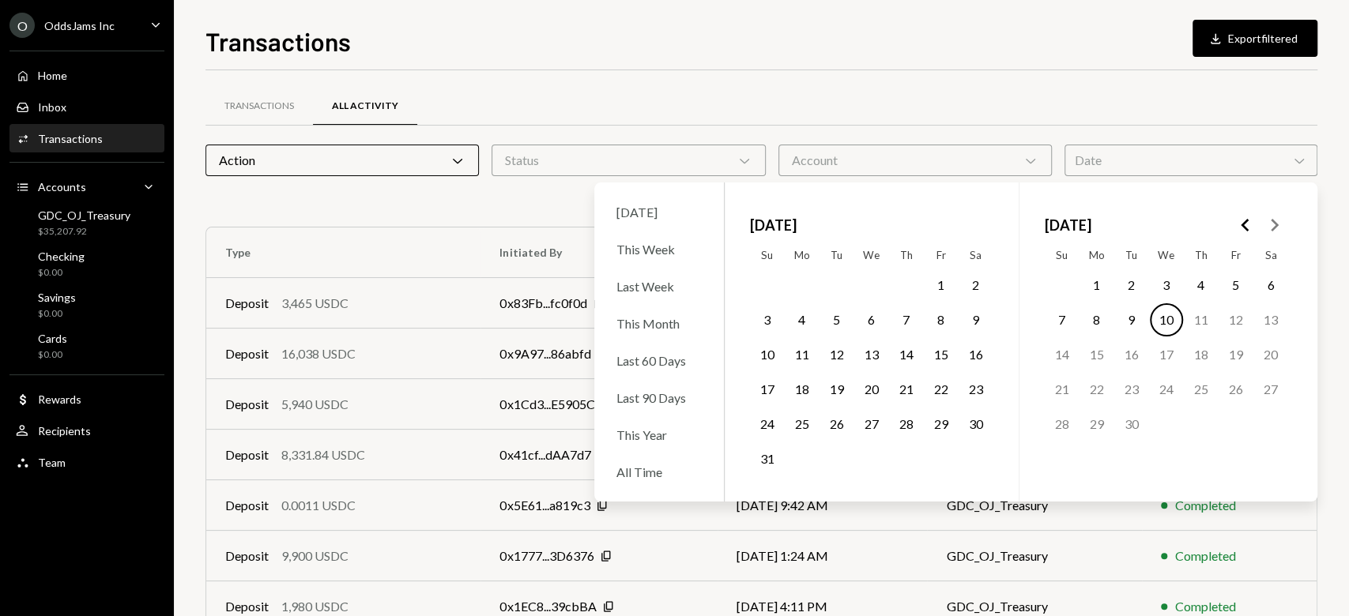
click at [1236, 226] on icon "Go to the Previous Month" at bounding box center [1245, 225] width 19 height 19
click at [1289, 229] on div "January 2025 Su Mo Tu We Th Fr Sa 1 2 3 4 5 6 7 8 9 10 11 12 13 14 15 16 17 18 …" at bounding box center [1165, 342] width 295 height 319
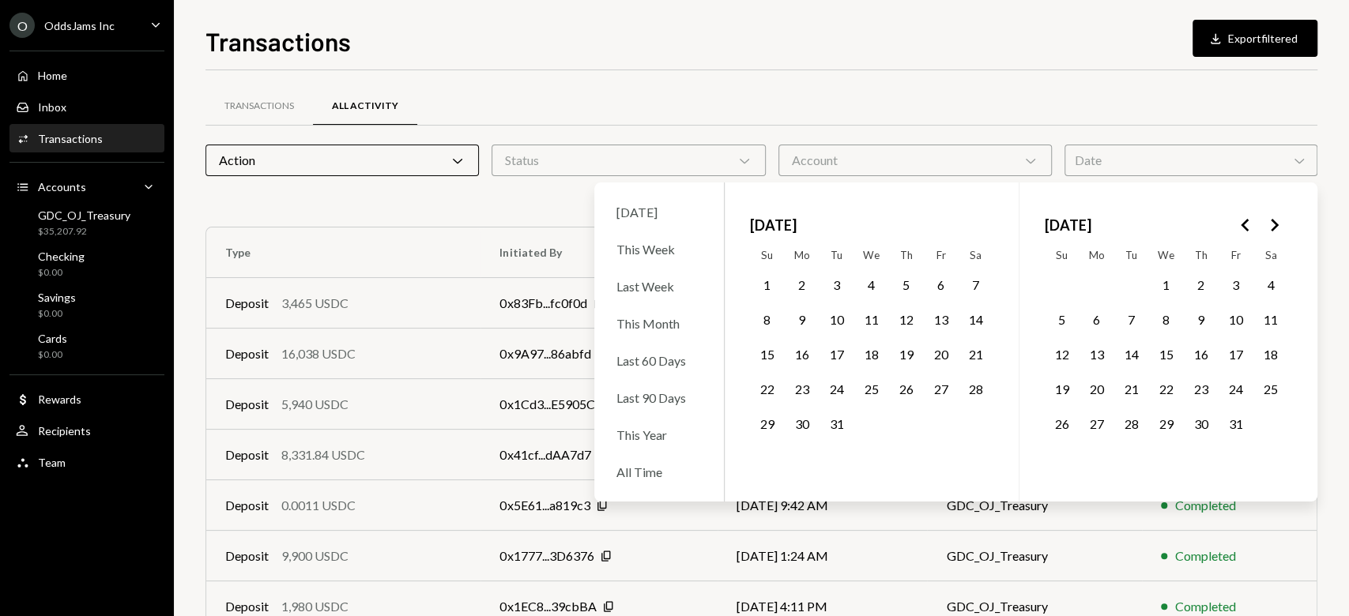
click at [1270, 224] on icon "Go to the Next Month" at bounding box center [1273, 225] width 19 height 19
click at [1095, 458] on button "31" at bounding box center [1096, 458] width 33 height 33
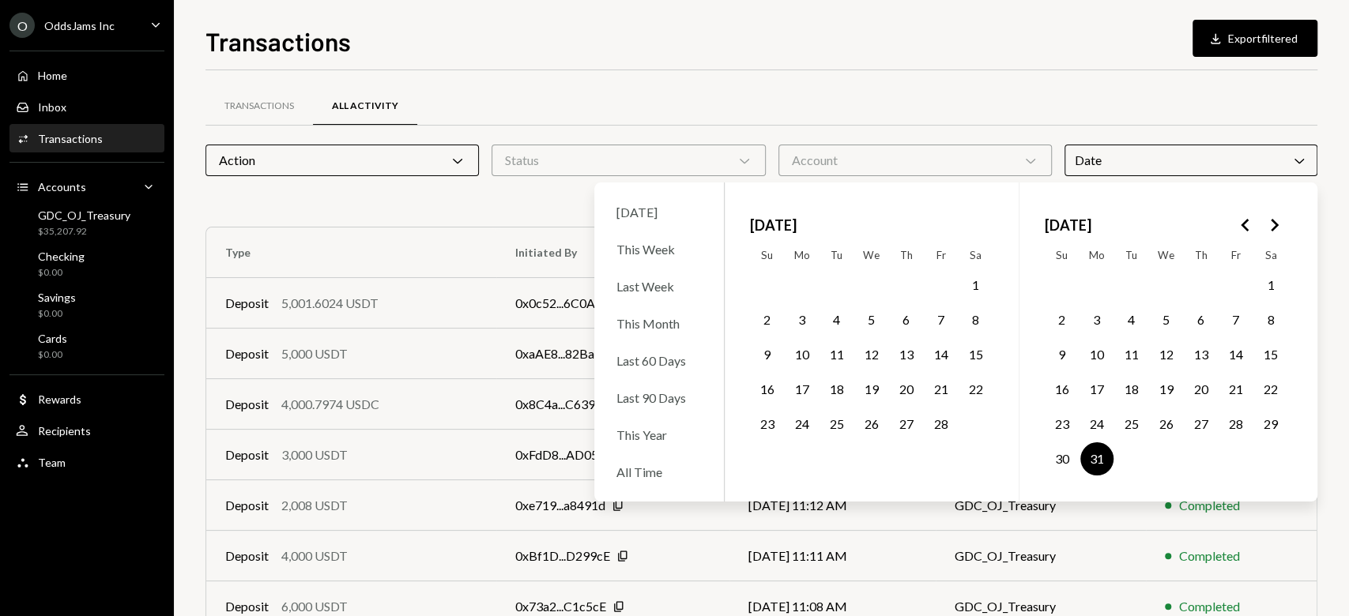
click at [1338, 541] on div "Transactions Download Export filtered Transactions All Activity Action Chevron …" at bounding box center [761, 308] width 1175 height 616
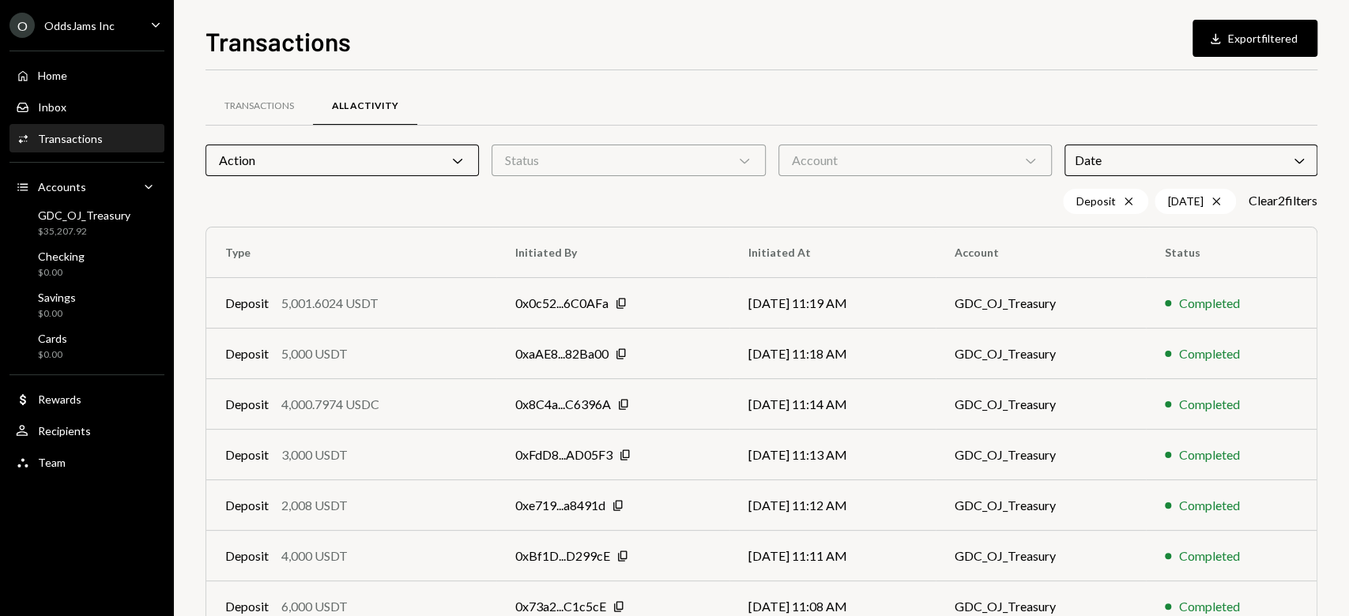
drag, startPoint x: 1346, startPoint y: 376, endPoint x: 1337, endPoint y: 382, distance: 11.0
click at [1337, 382] on div "Transactions Download Export filtered Transactions All Activity Action Chevron …" at bounding box center [761, 308] width 1175 height 616
click at [85, 218] on div "GDC_OJ_Treasury" at bounding box center [84, 215] width 92 height 13
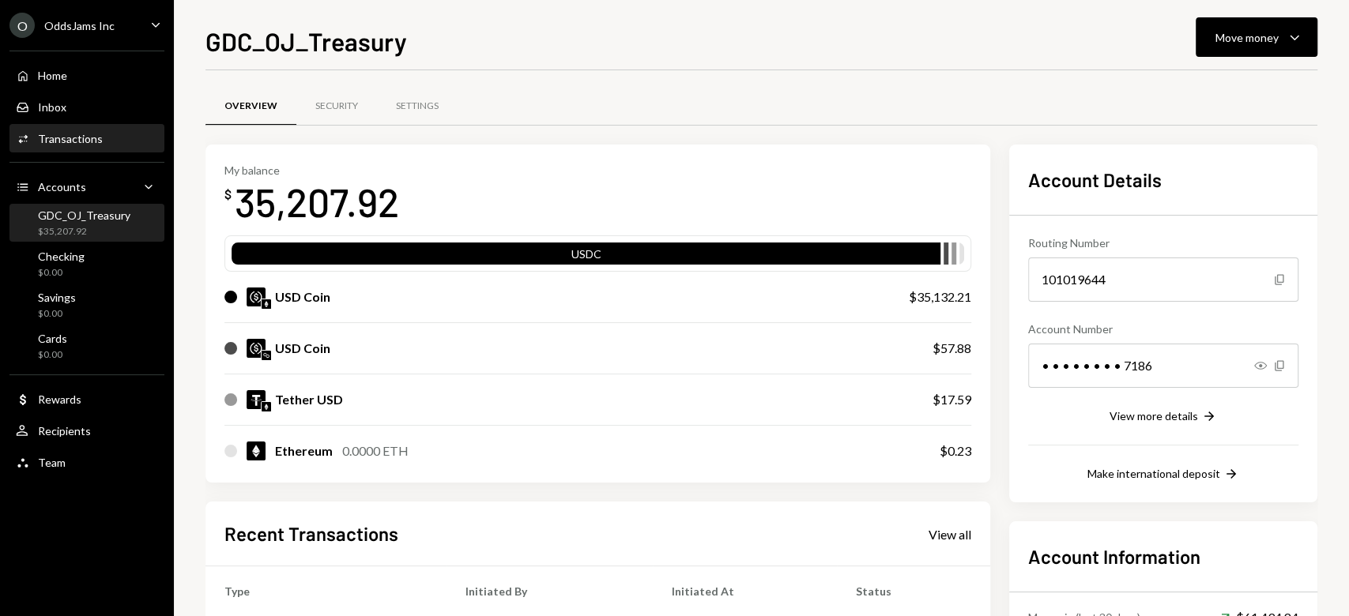
click at [122, 135] on div "Activities Transactions" at bounding box center [87, 139] width 142 height 14
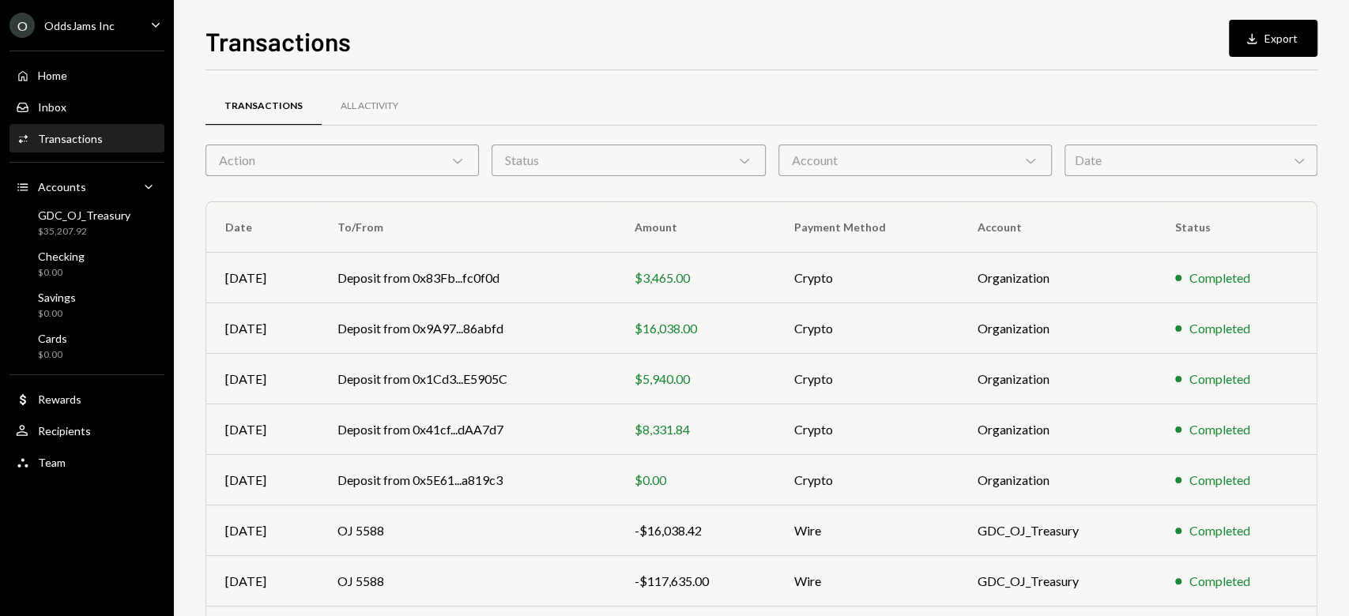
click at [1120, 158] on div "Date Chevron Down" at bounding box center [1190, 161] width 253 height 32
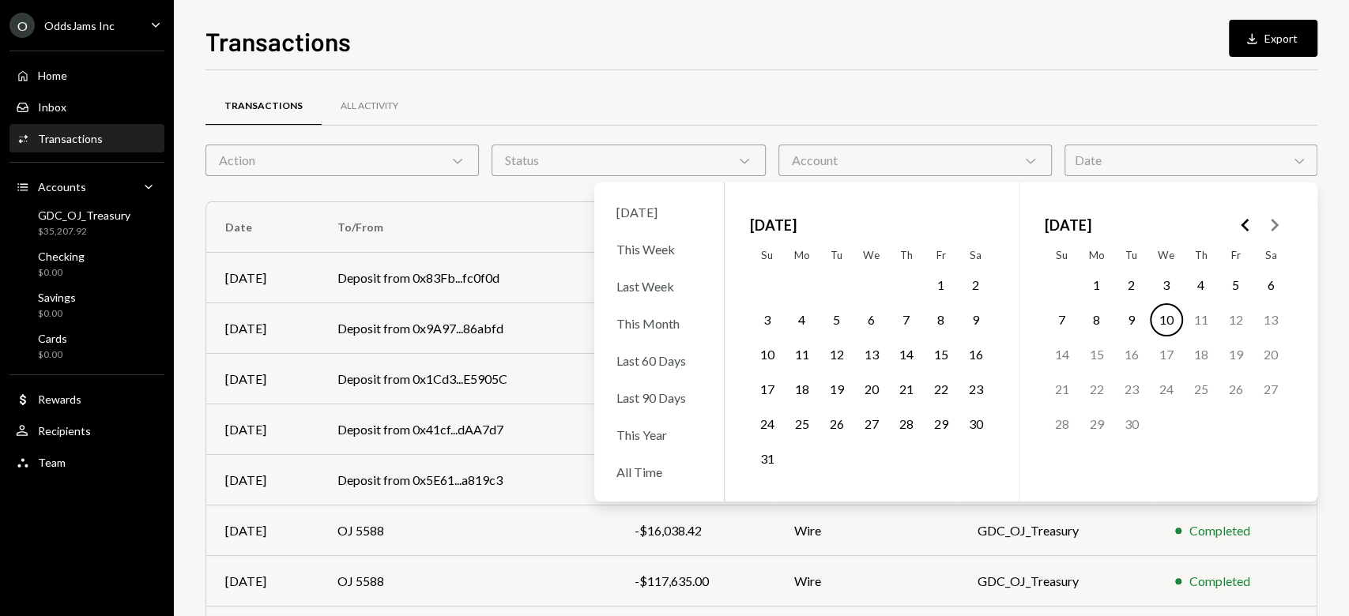
click at [1248, 213] on button "Go to the Previous Month" at bounding box center [1245, 225] width 28 height 28
